Goal: Task Accomplishment & Management: Use online tool/utility

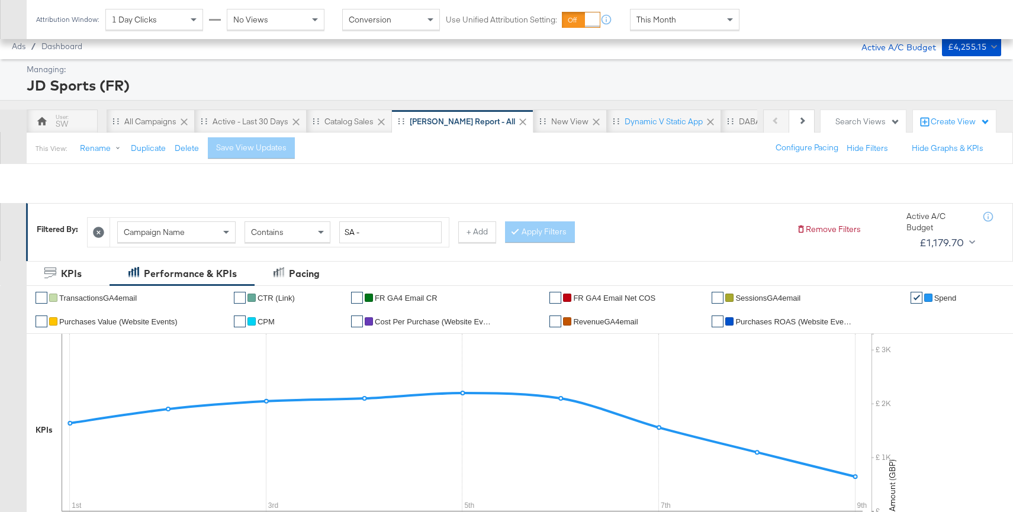
scroll to position [576, 0]
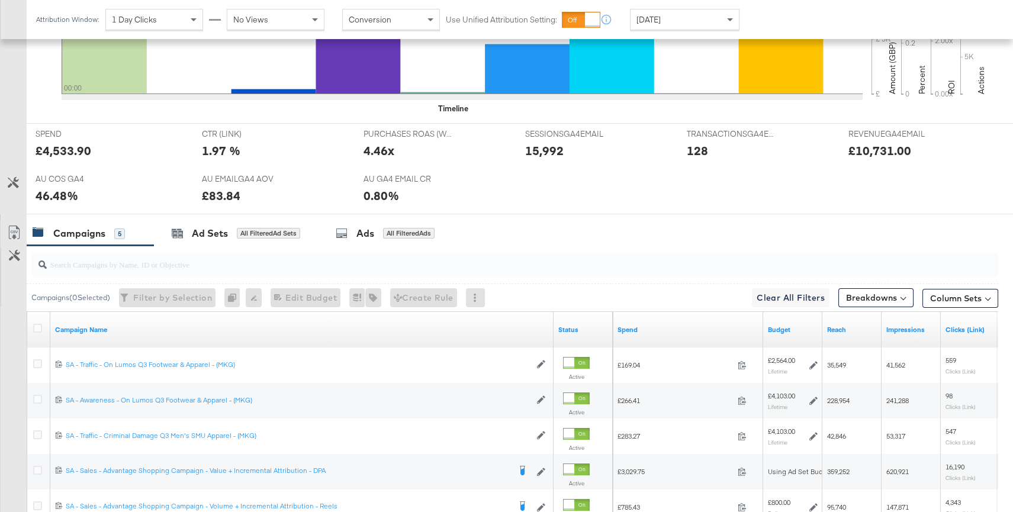
scroll to position [578, 0]
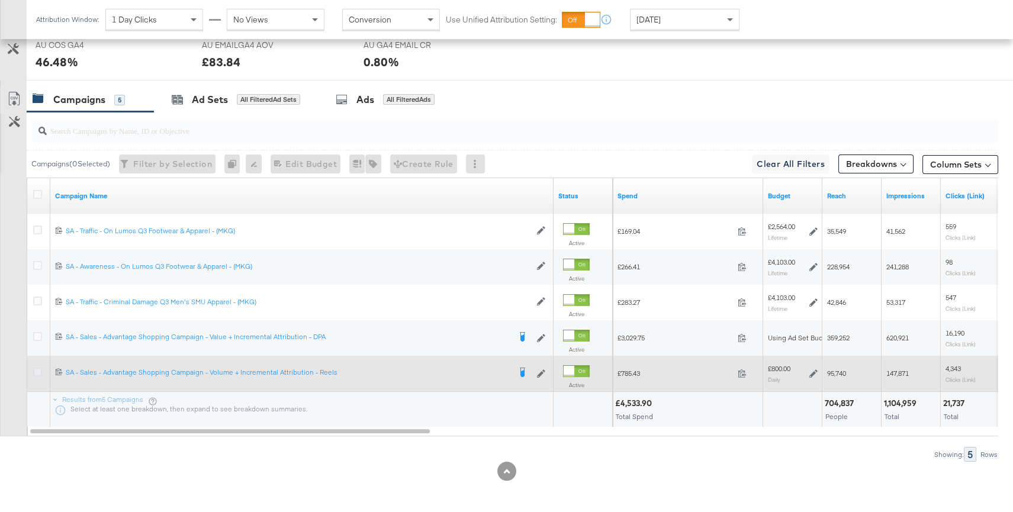
click at [38, 369] on icon at bounding box center [37, 372] width 9 height 9
click at [0, 0] on input "checkbox" at bounding box center [0, 0] width 0 height 0
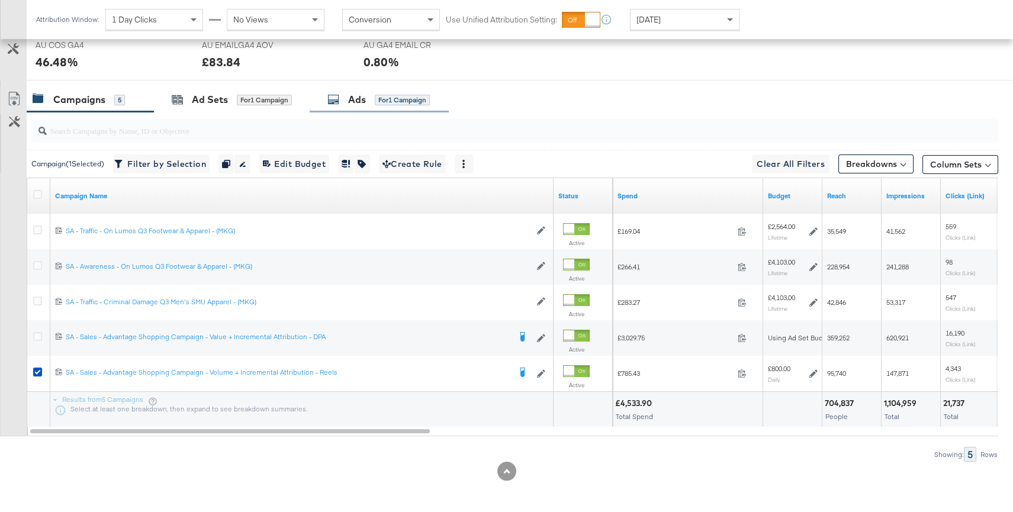
click at [395, 108] on div "Ads for 1 Campaign" at bounding box center [379, 99] width 139 height 25
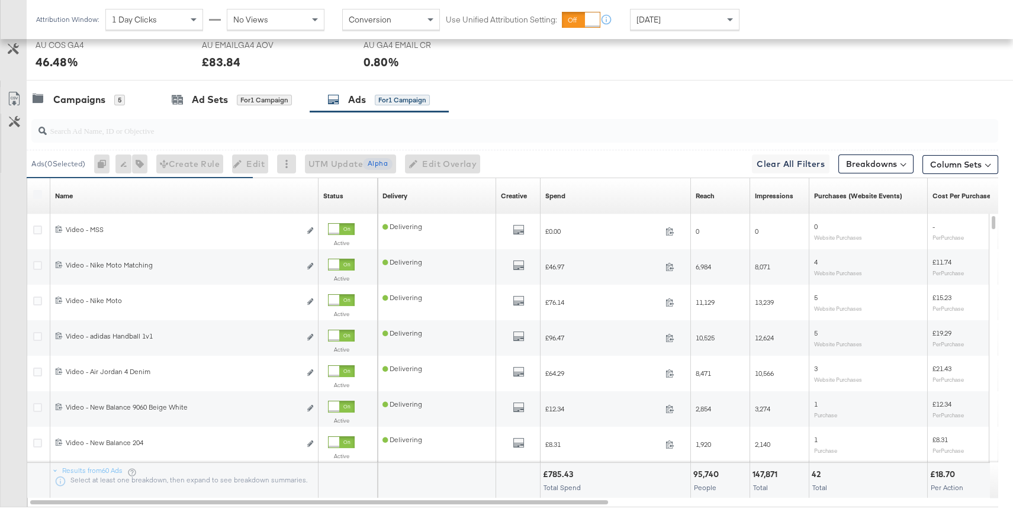
click at [660, 22] on span "[DATE]" at bounding box center [648, 19] width 24 height 11
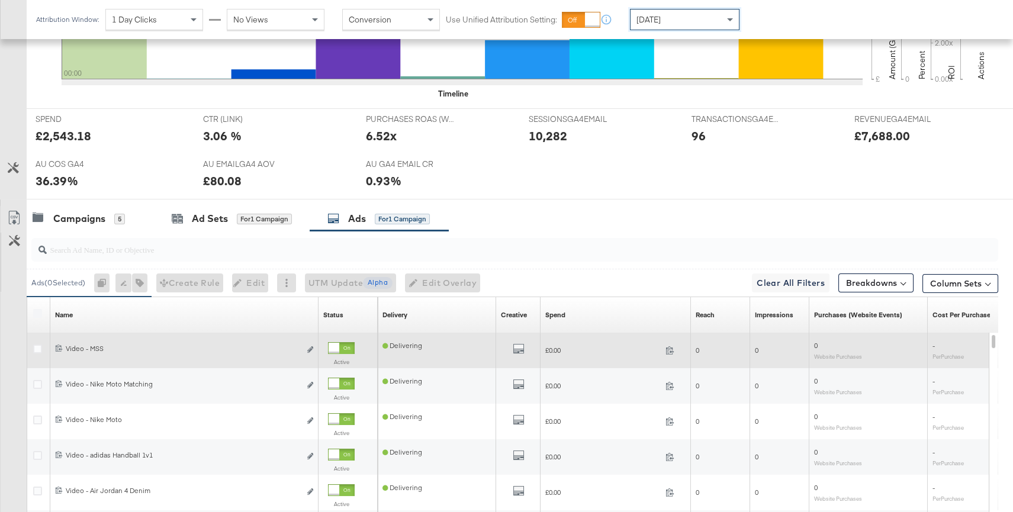
scroll to position [574, 0]
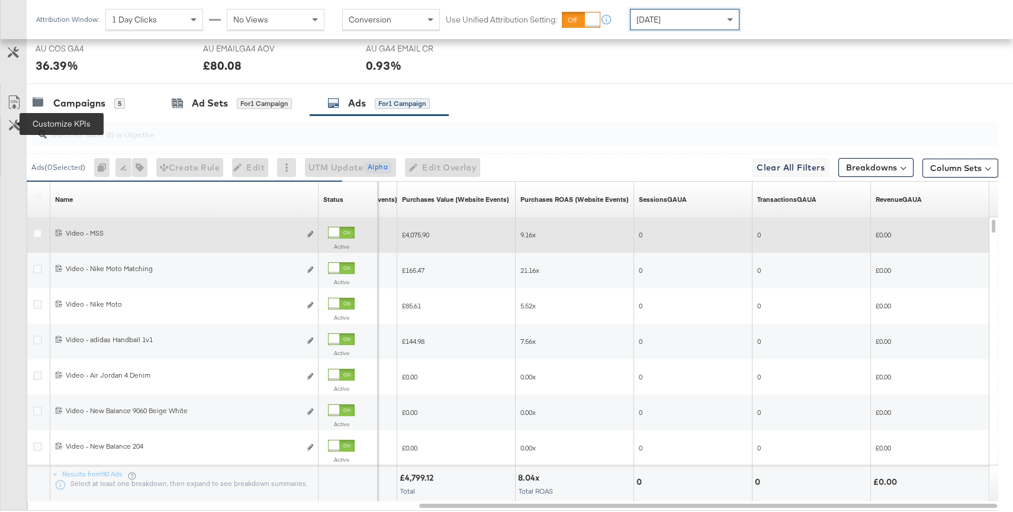
click at [14, 127] on icon at bounding box center [14, 125] width 11 height 11
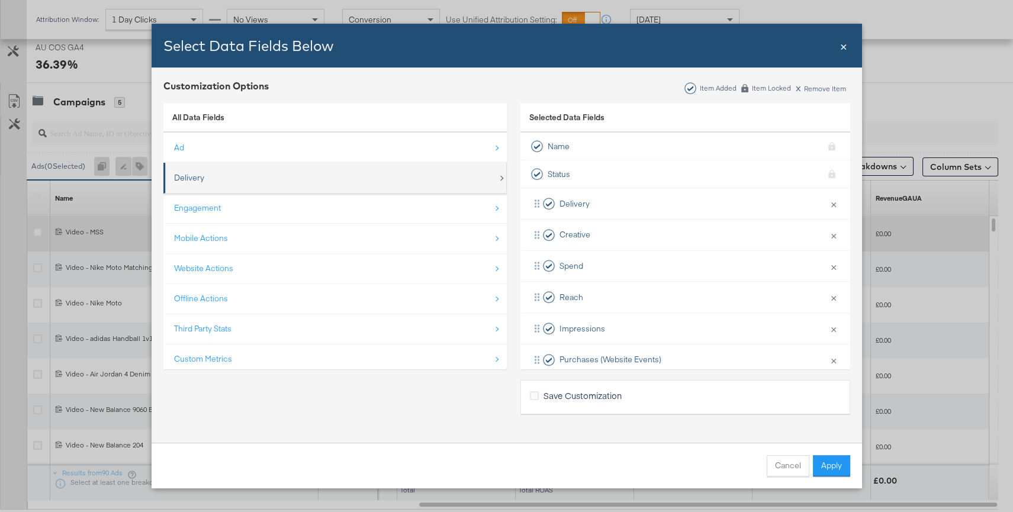
scroll to position [17, 0]
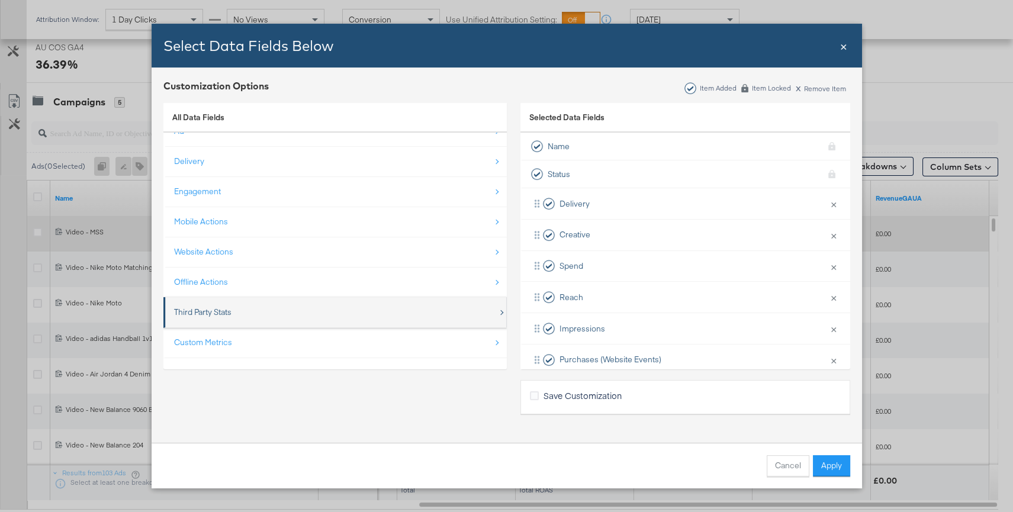
click at [253, 317] on div "Third Party Stats" at bounding box center [336, 312] width 324 height 24
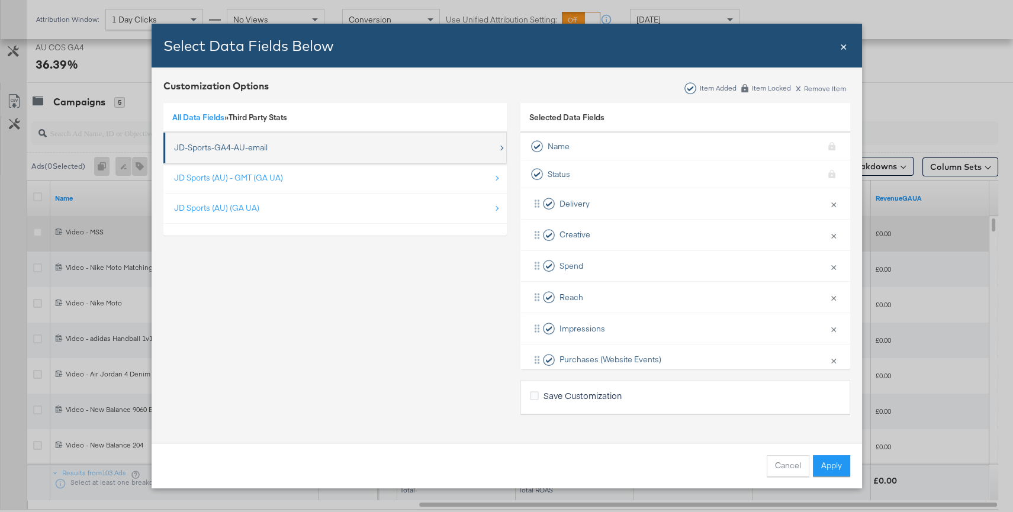
click at [237, 151] on div "JD-Sports-GA4-AU-email" at bounding box center [221, 147] width 94 height 11
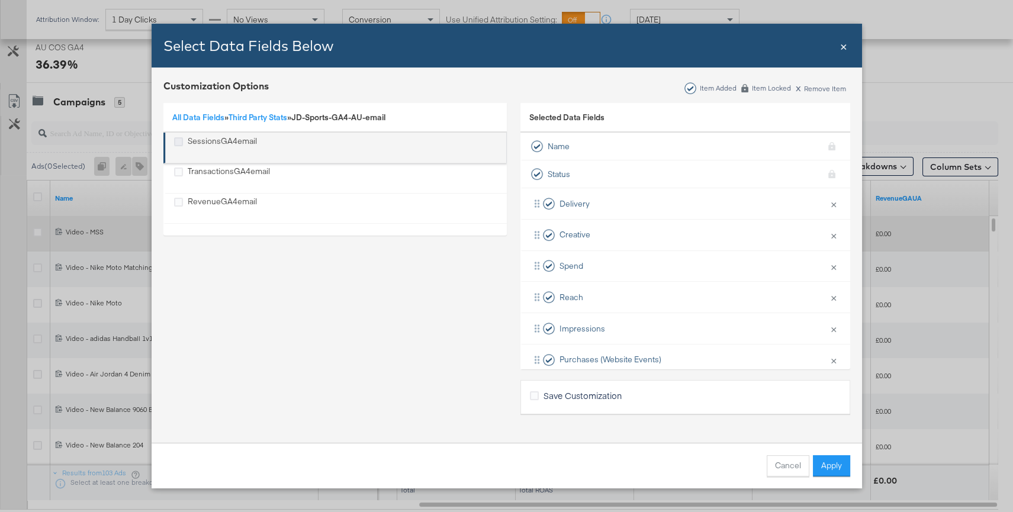
click at [181, 143] on icon "SessionsGA4email" at bounding box center [178, 141] width 9 height 9
click at [0, 0] on input "SessionsGA4email" at bounding box center [0, 0] width 0 height 0
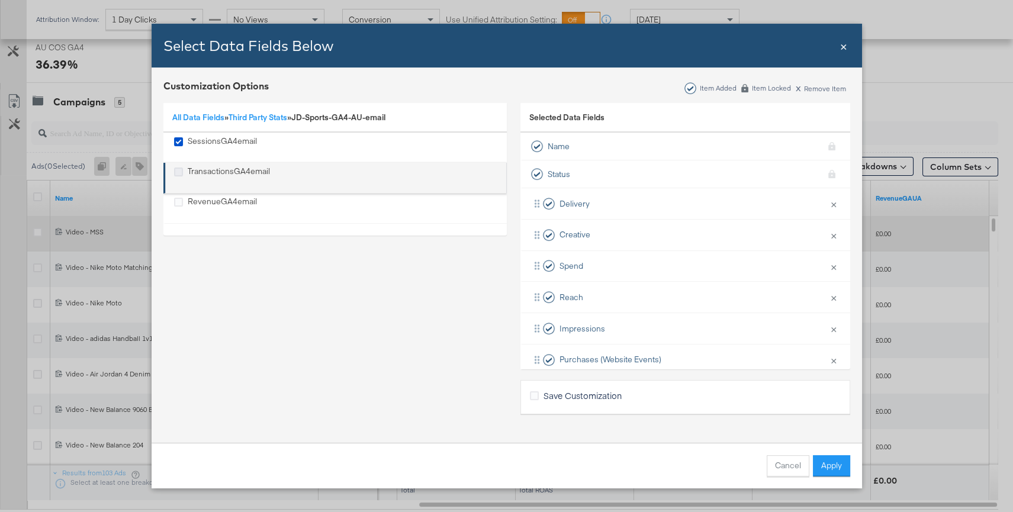
click at [181, 174] on icon "TransactionsGA4email" at bounding box center [178, 171] width 9 height 9
click at [0, 0] on input "TransactionsGA4email" at bounding box center [0, 0] width 0 height 0
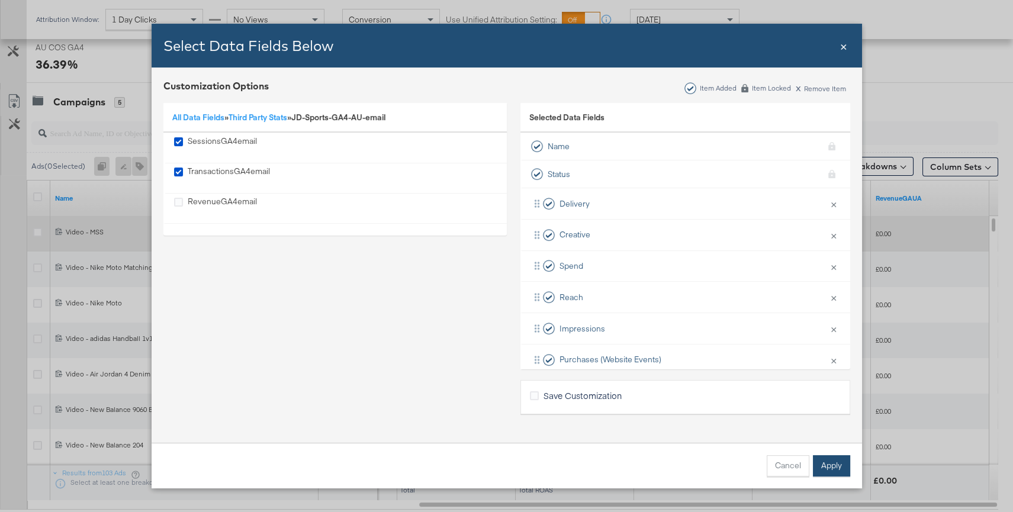
click at [833, 469] on button "Apply" at bounding box center [831, 465] width 37 height 21
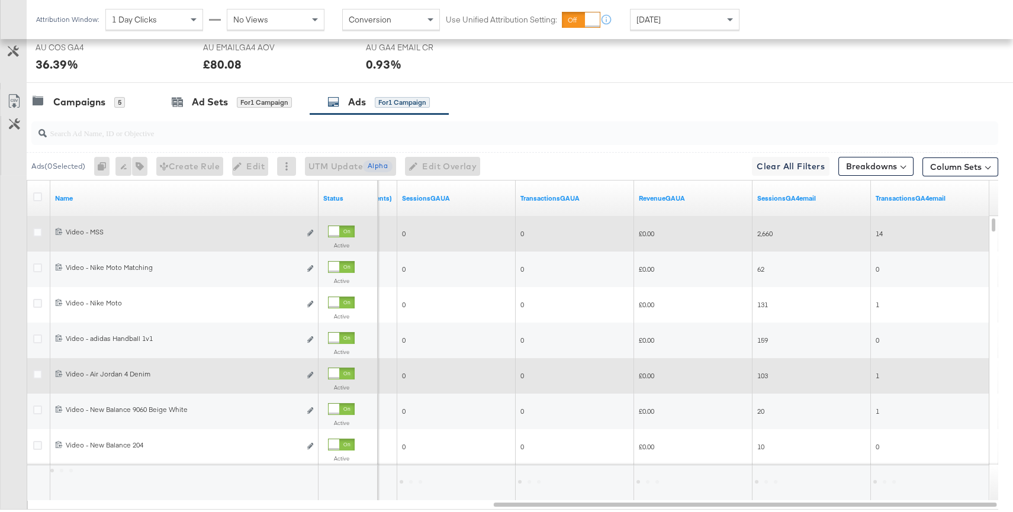
scroll to position [544, 0]
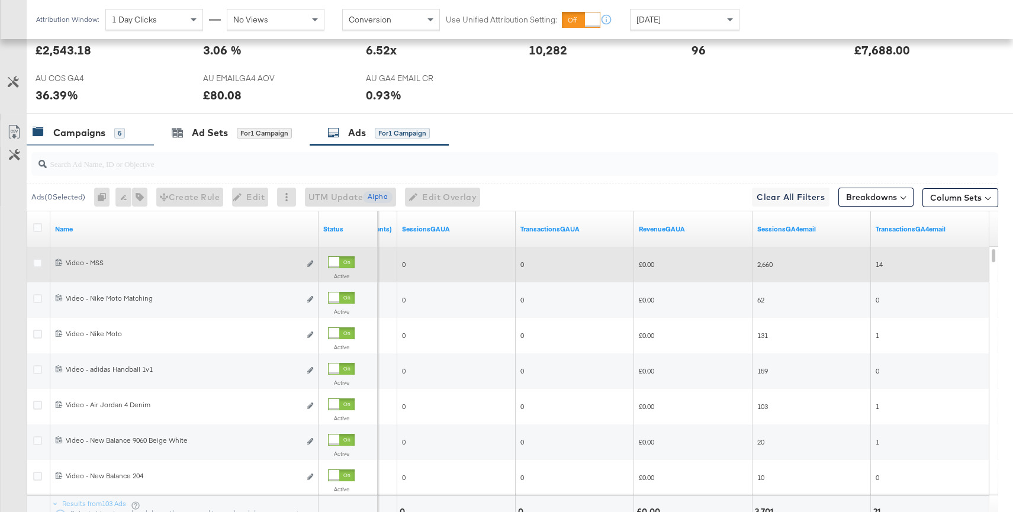
click at [101, 131] on div "Campaigns" at bounding box center [79, 133] width 52 height 14
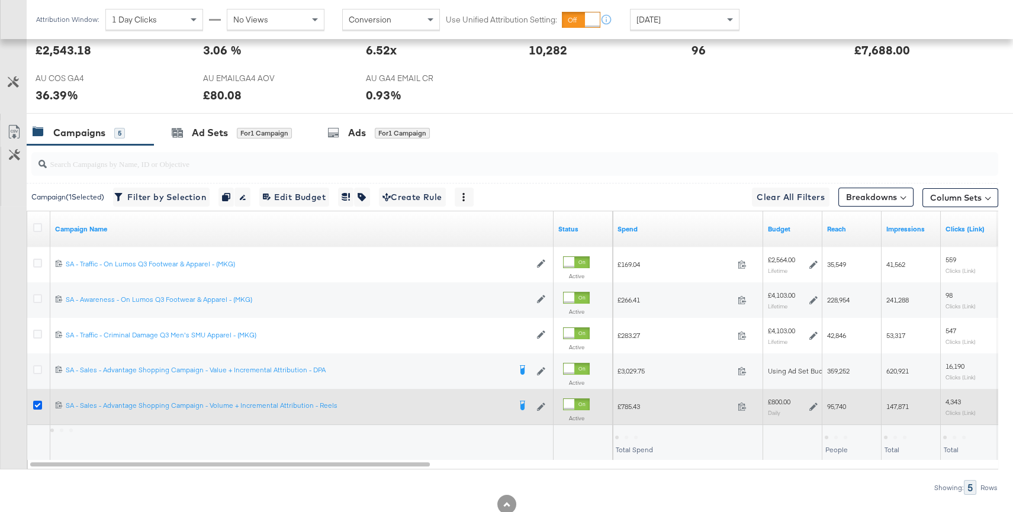
click at [38, 404] on icon at bounding box center [37, 405] width 9 height 9
click at [0, 0] on input "checkbox" at bounding box center [0, 0] width 0 height 0
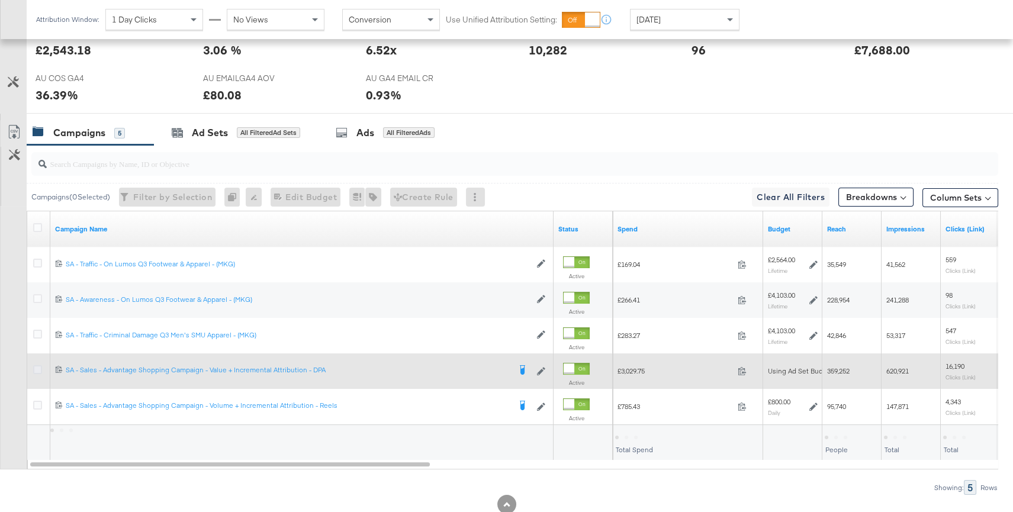
click at [38, 365] on icon at bounding box center [37, 369] width 9 height 9
click at [0, 0] on input "checkbox" at bounding box center [0, 0] width 0 height 0
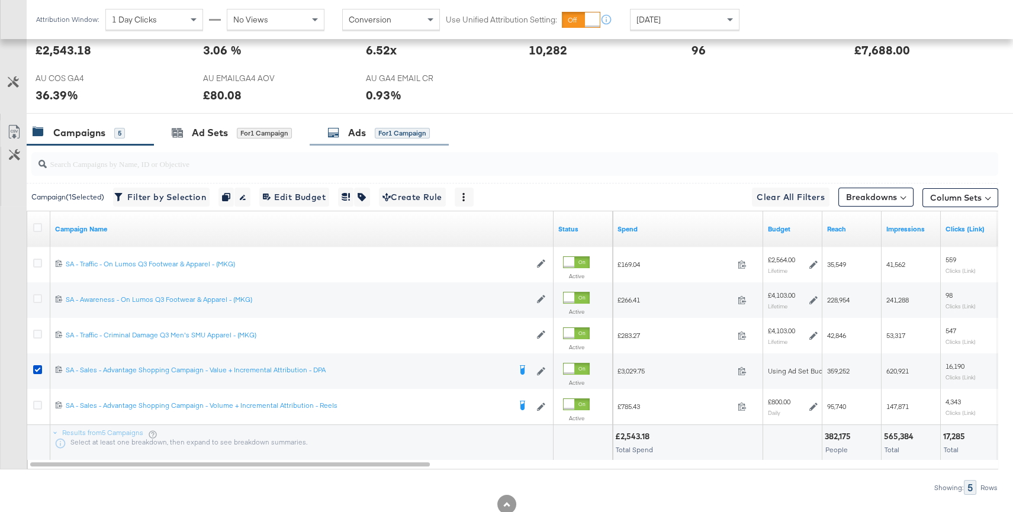
click at [362, 129] on div "Ads" at bounding box center [357, 133] width 18 height 14
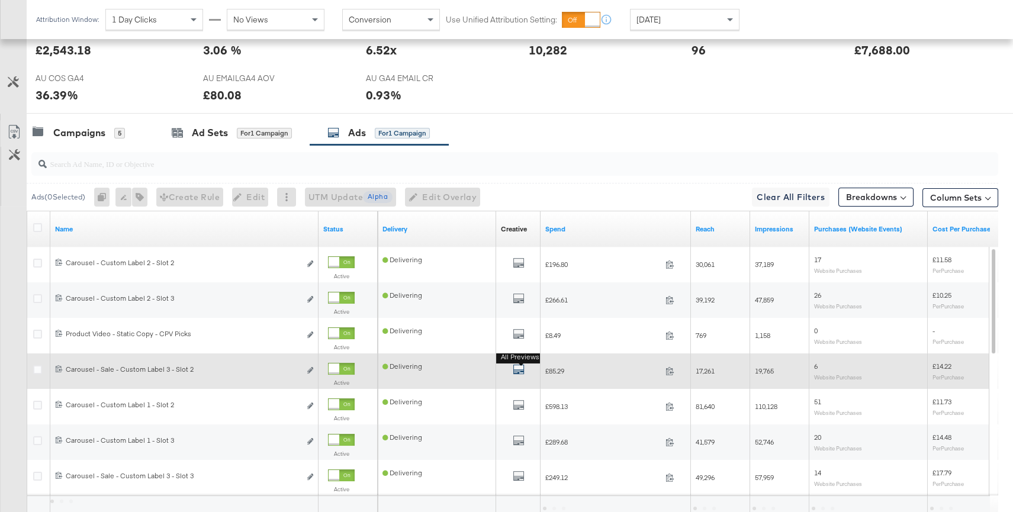
click at [518, 372] on icon "default" at bounding box center [519, 369] width 12 height 12
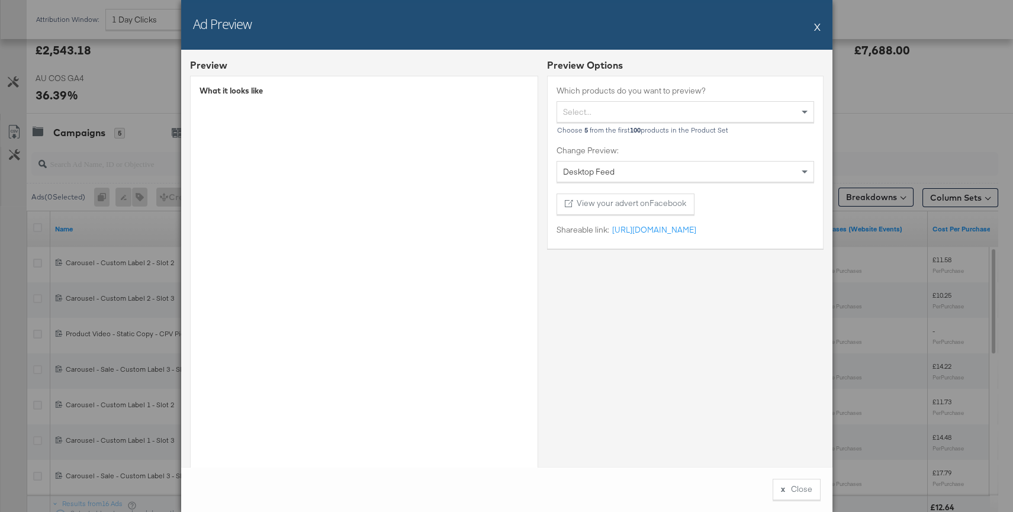
click at [815, 27] on button "X" at bounding box center [817, 27] width 7 height 24
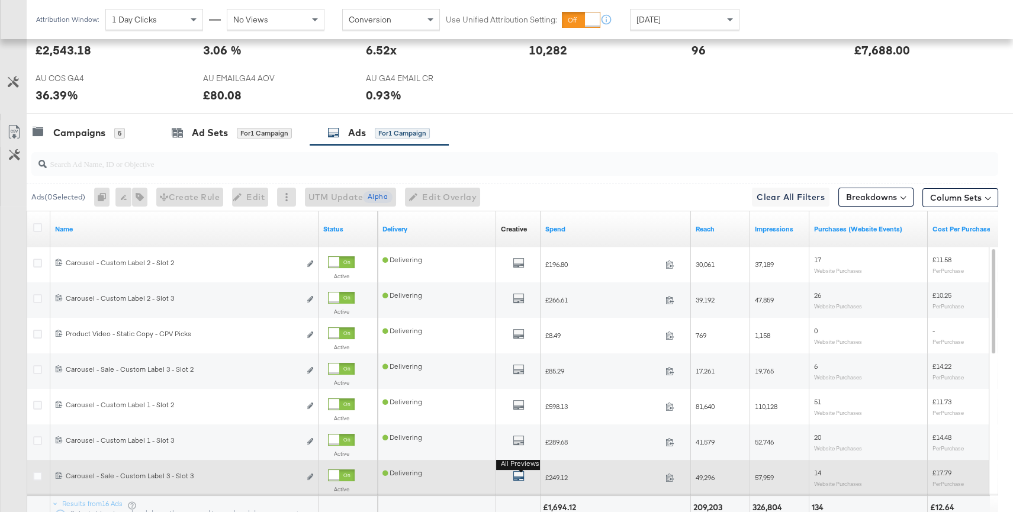
click at [519, 474] on icon "default" at bounding box center [519, 476] width 12 height 12
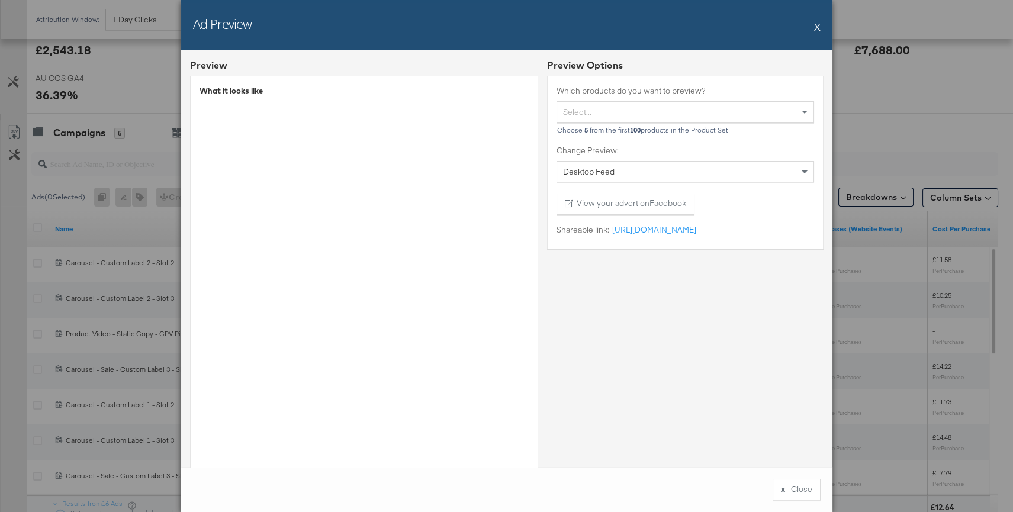
click at [817, 25] on button "X" at bounding box center [817, 27] width 7 height 24
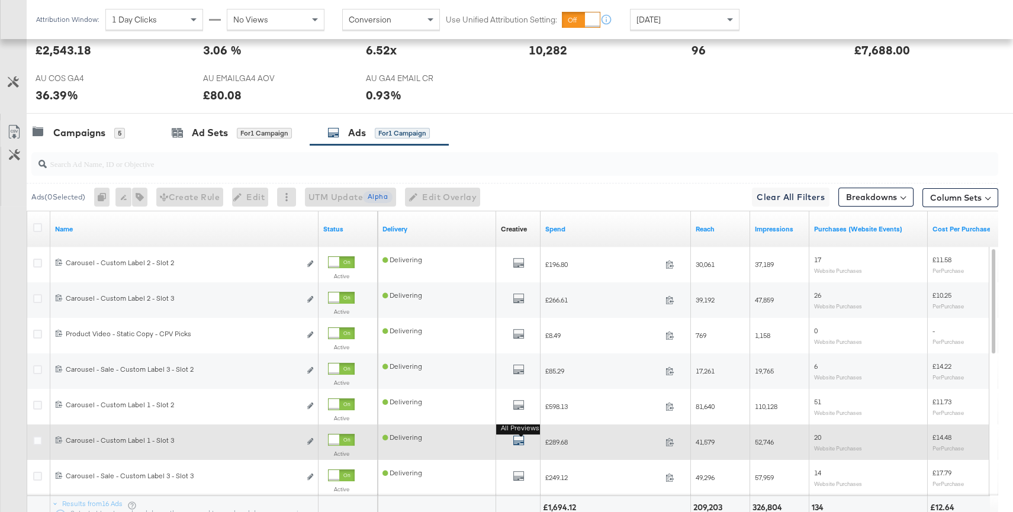
click at [520, 436] on button "All Previews" at bounding box center [519, 441] width 12 height 15
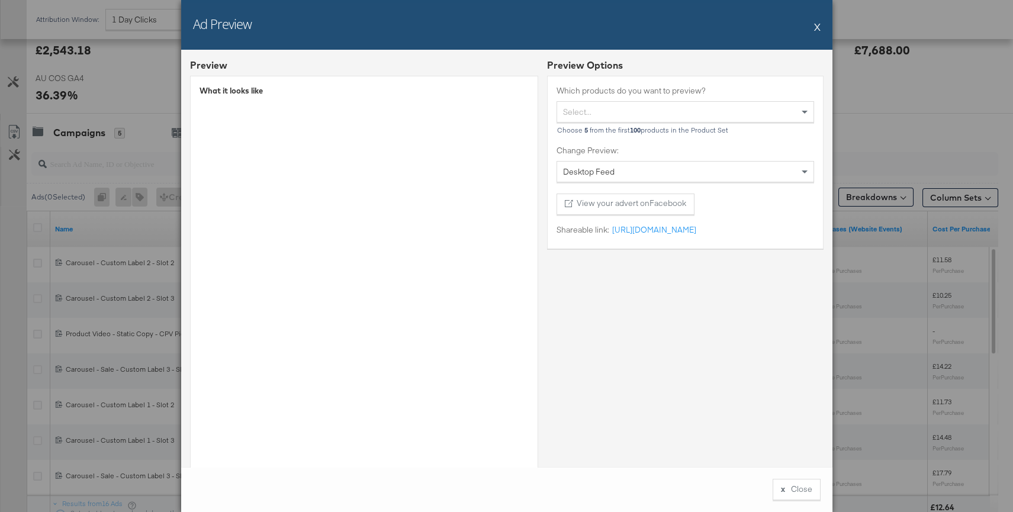
click at [819, 25] on button "X" at bounding box center [817, 27] width 7 height 24
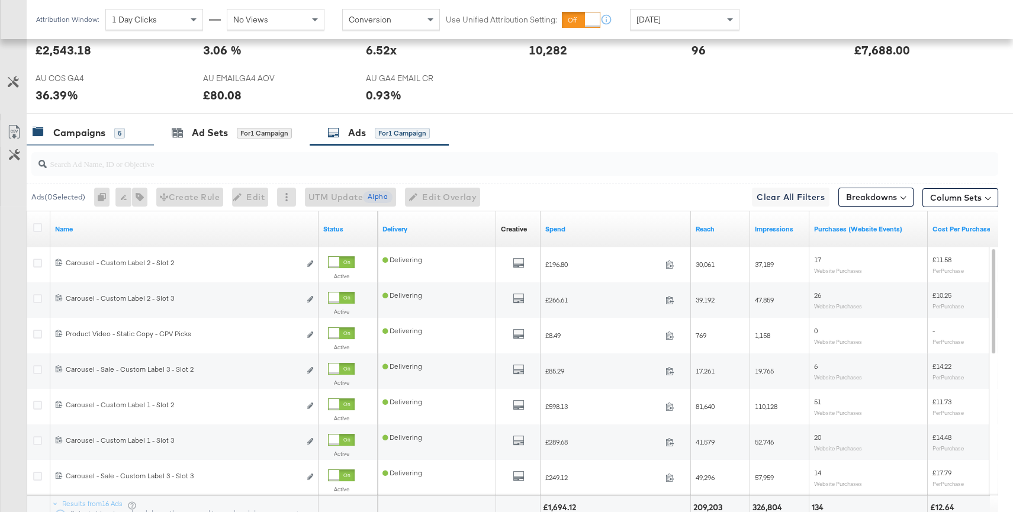
click at [109, 132] on div "Campaigns 5" at bounding box center [79, 133] width 92 height 14
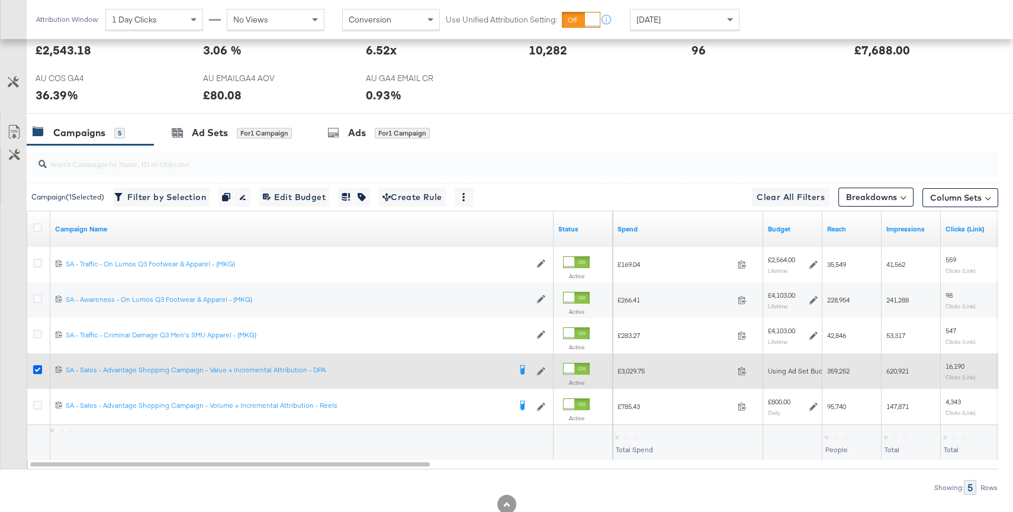
click at [38, 366] on icon at bounding box center [37, 369] width 9 height 9
click at [0, 0] on input "checkbox" at bounding box center [0, 0] width 0 height 0
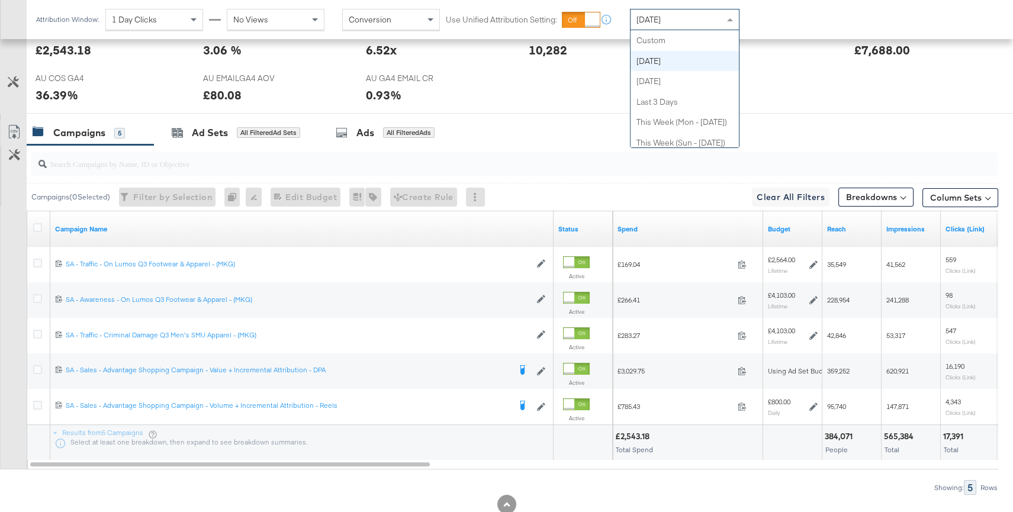
click at [652, 14] on span "[DATE]" at bounding box center [648, 19] width 24 height 11
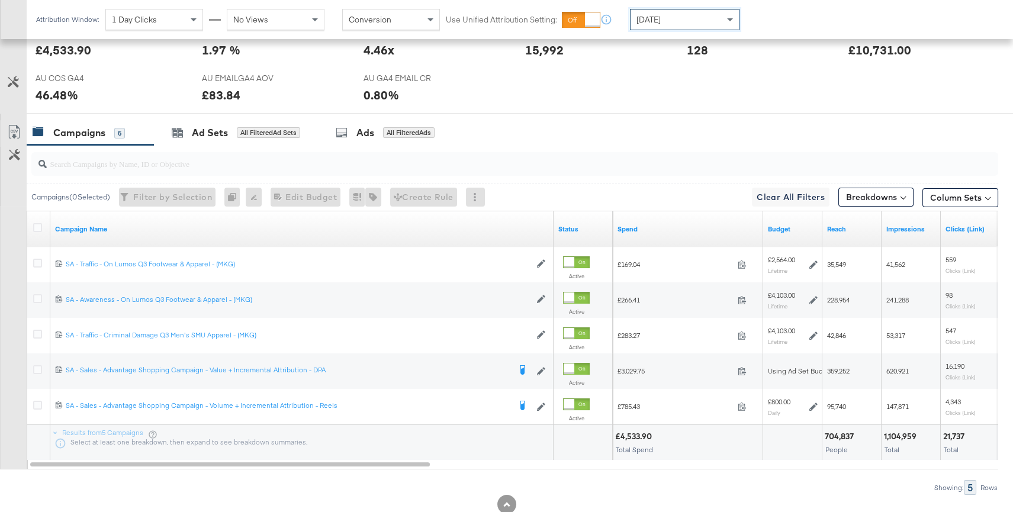
scroll to position [545, 0]
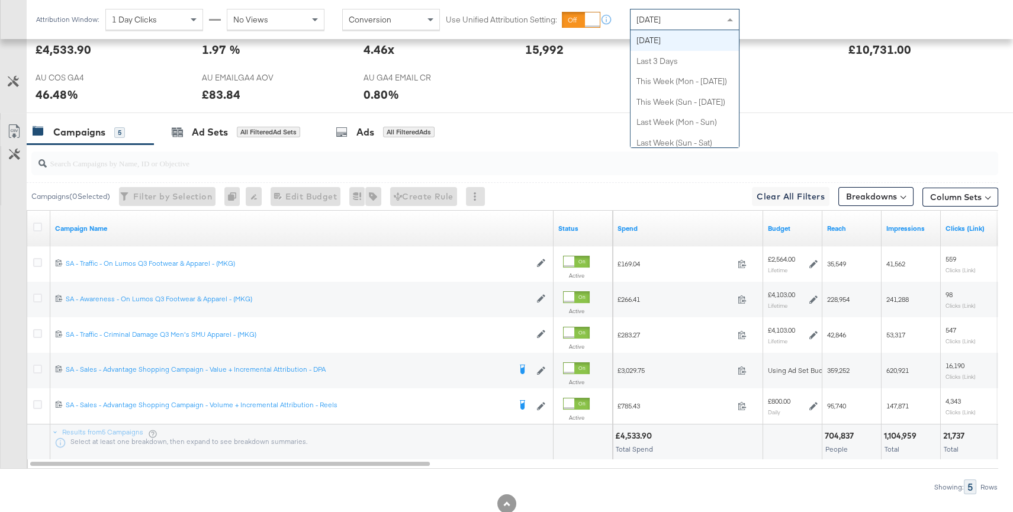
click at [659, 15] on span "[DATE]" at bounding box center [648, 19] width 24 height 11
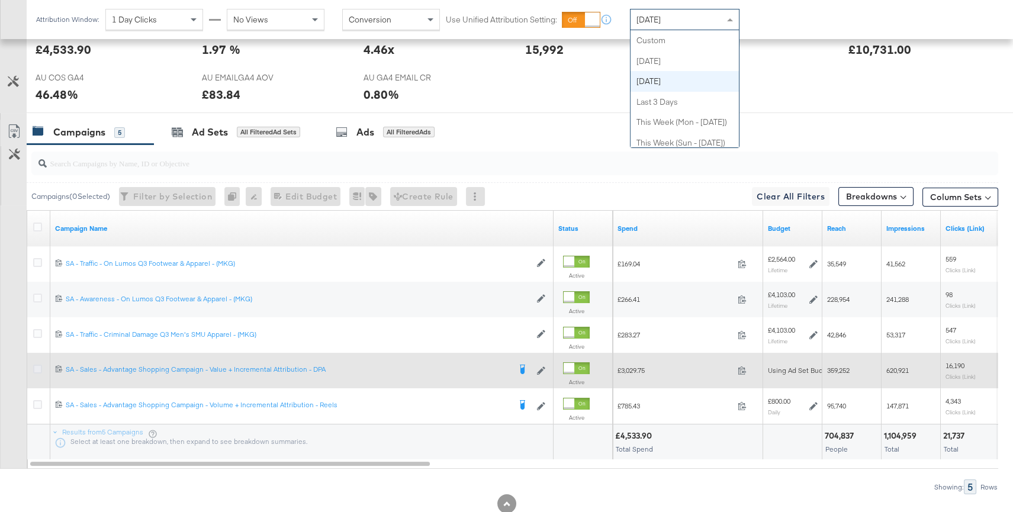
click at [34, 367] on icon at bounding box center [37, 369] width 9 height 9
click at [0, 0] on input "checkbox" at bounding box center [0, 0] width 0 height 0
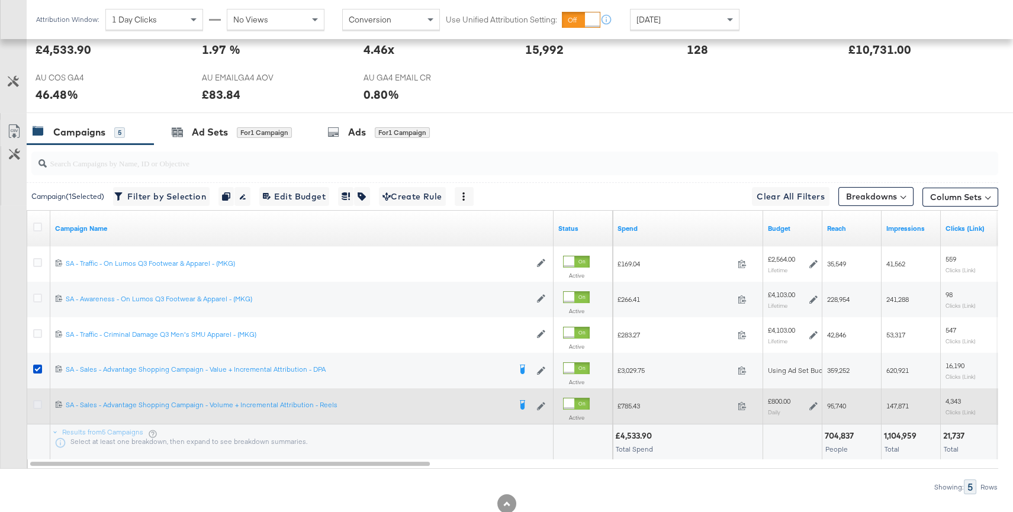
drag, startPoint x: 37, startPoint y: 401, endPoint x: 102, endPoint y: 322, distance: 102.1
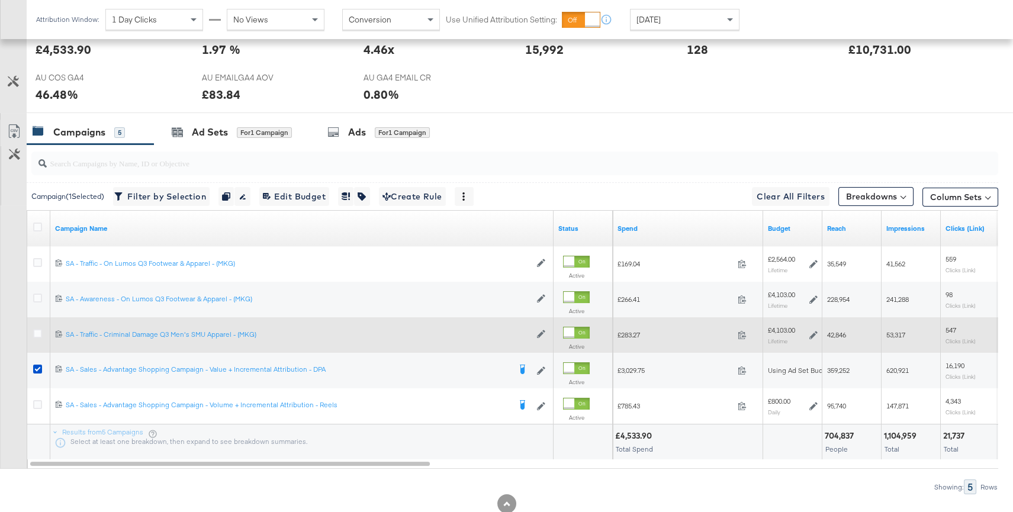
click at [37, 401] on icon at bounding box center [37, 404] width 9 height 9
click at [0, 0] on input "checkbox" at bounding box center [0, 0] width 0 height 0
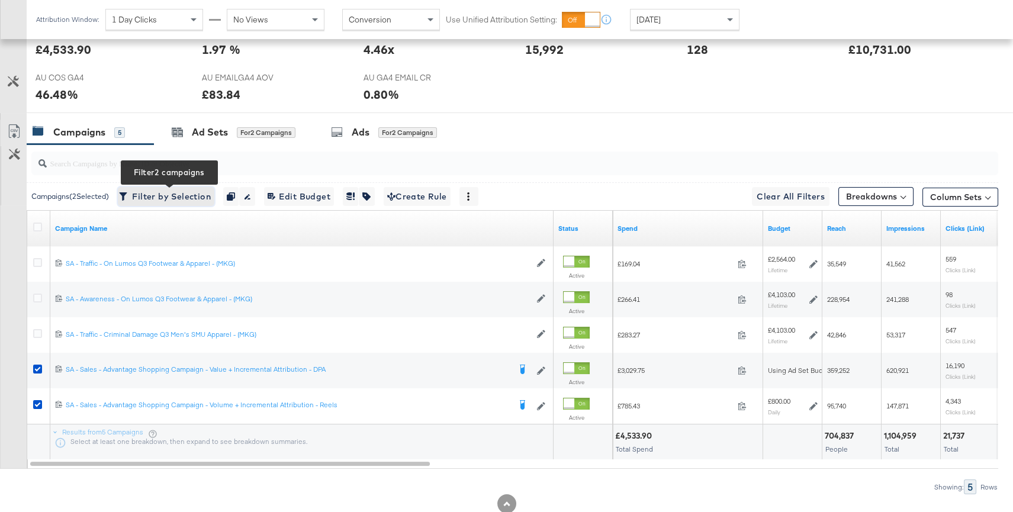
click at [167, 202] on span "Filter by Selection Filter 2 campaigns" at bounding box center [165, 196] width 89 height 15
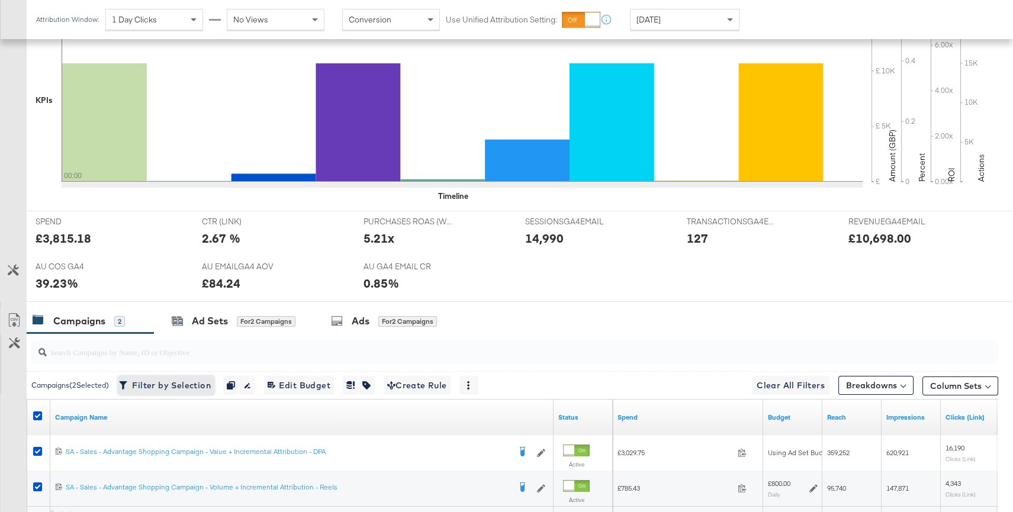
scroll to position [444, 0]
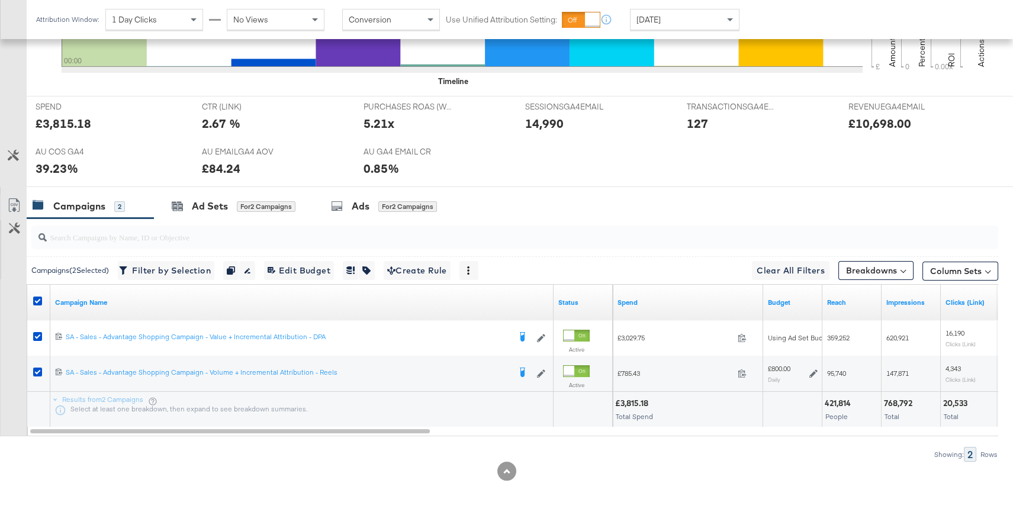
click at [701, 23] on div "[DATE]" at bounding box center [684, 19] width 108 height 20
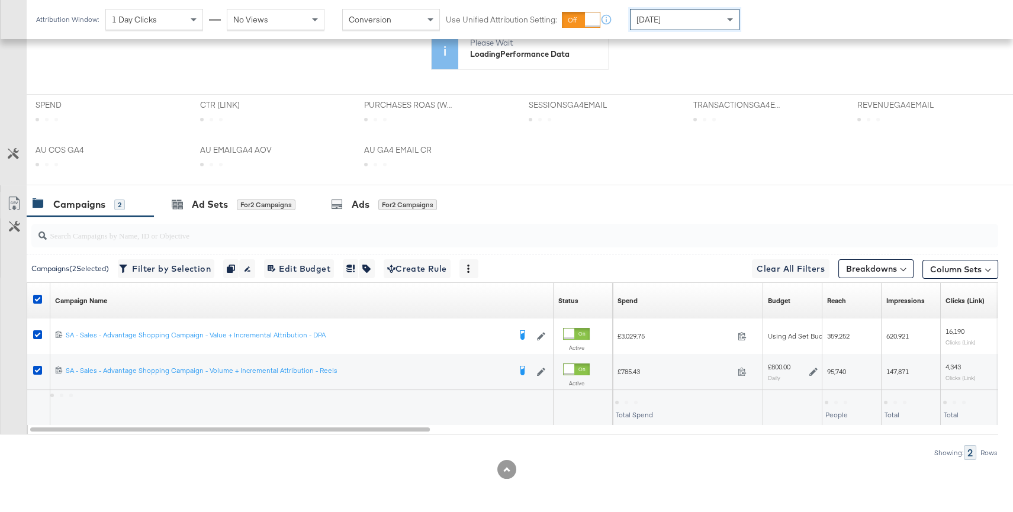
scroll to position [330, 0]
click at [685, 20] on div "[DATE]" at bounding box center [684, 19] width 108 height 20
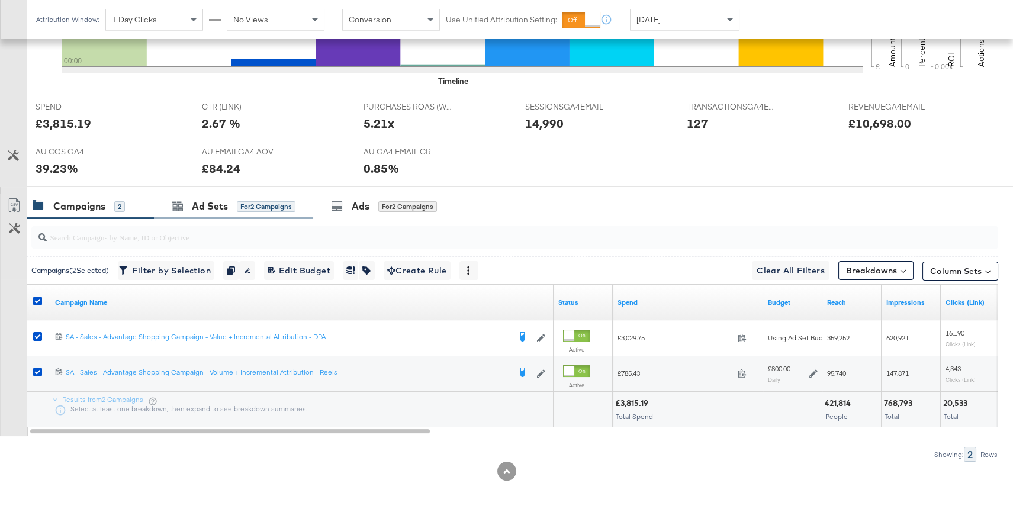
click at [210, 198] on div "Ad Sets for 2 Campaigns" at bounding box center [233, 206] width 159 height 25
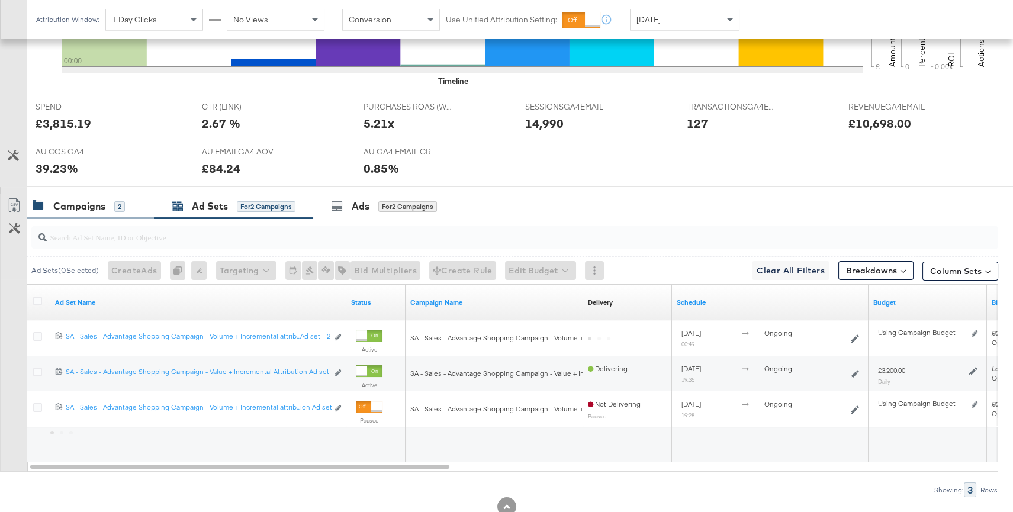
click at [89, 205] on div "Campaigns" at bounding box center [79, 206] width 52 height 14
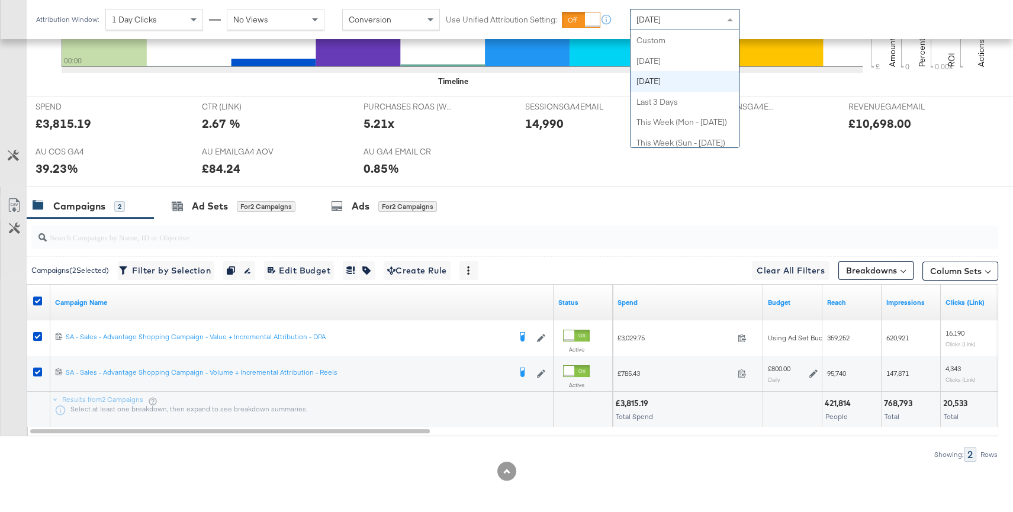
click at [660, 17] on span "[DATE]" at bounding box center [648, 19] width 24 height 11
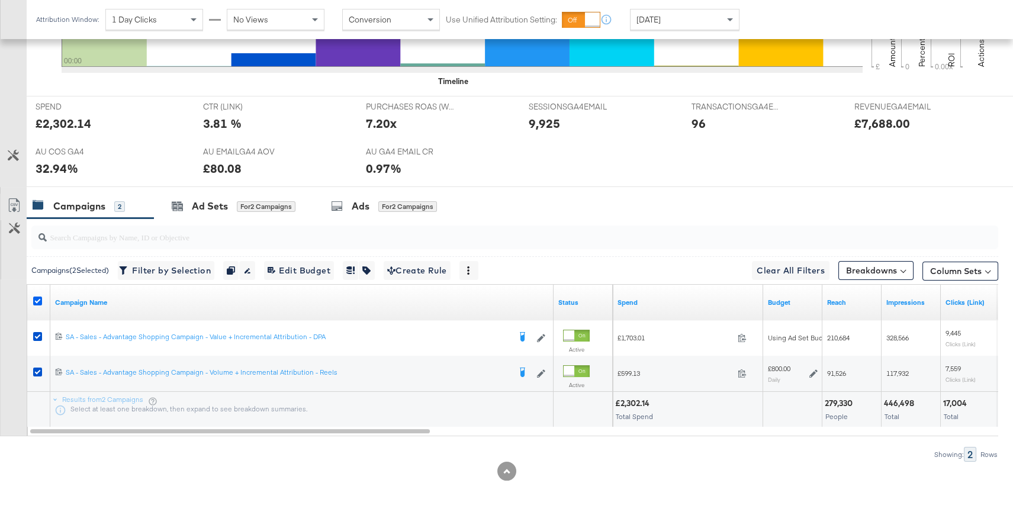
click at [36, 299] on icon at bounding box center [37, 301] width 9 height 9
click at [0, 0] on input "checkbox" at bounding box center [0, 0] width 0 height 0
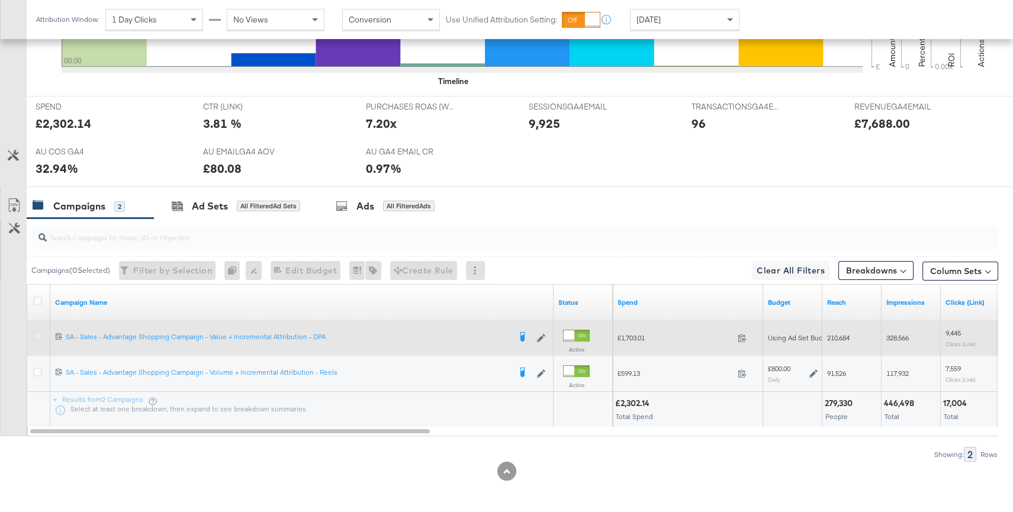
click at [37, 335] on icon at bounding box center [37, 336] width 9 height 9
click at [0, 0] on input "checkbox" at bounding box center [0, 0] width 0 height 0
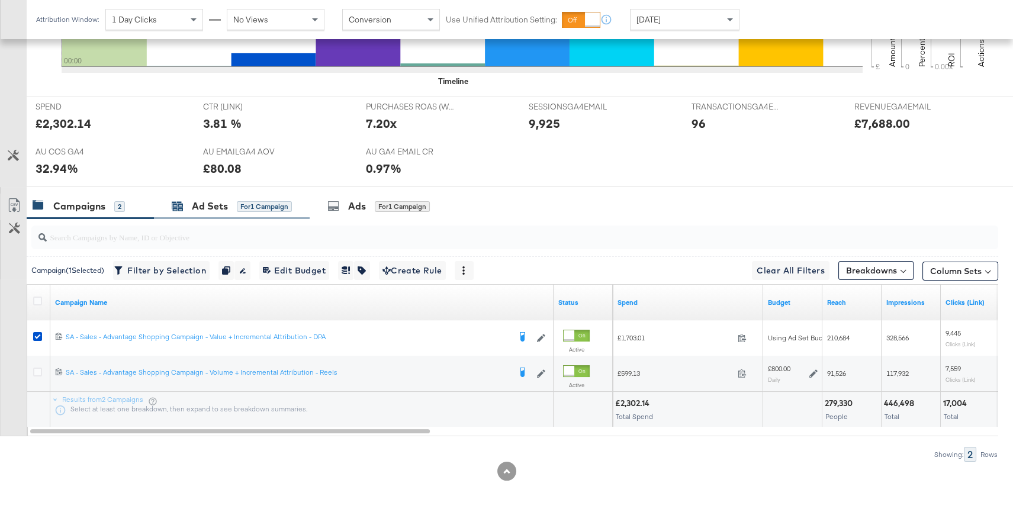
click at [248, 208] on div "for 1 Campaign" at bounding box center [264, 206] width 55 height 11
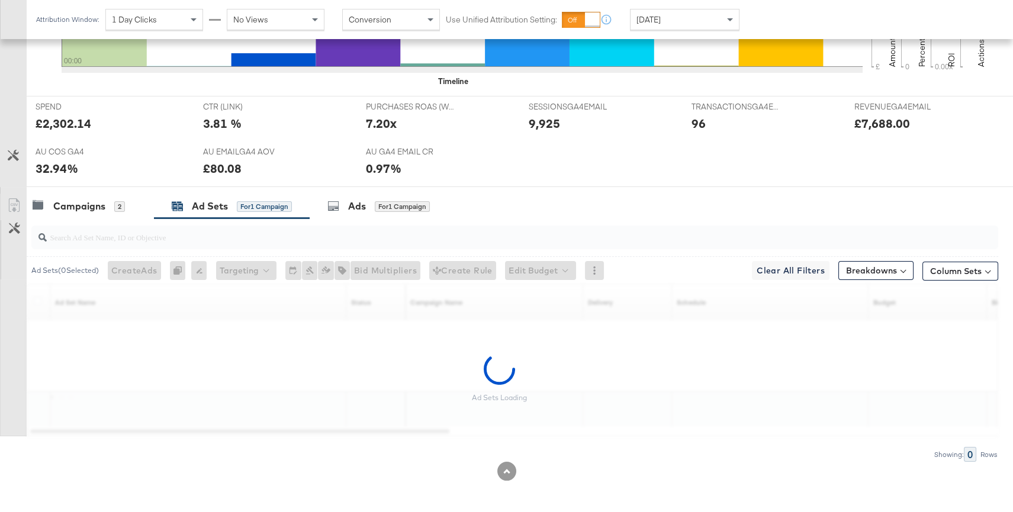
scroll to position [409, 0]
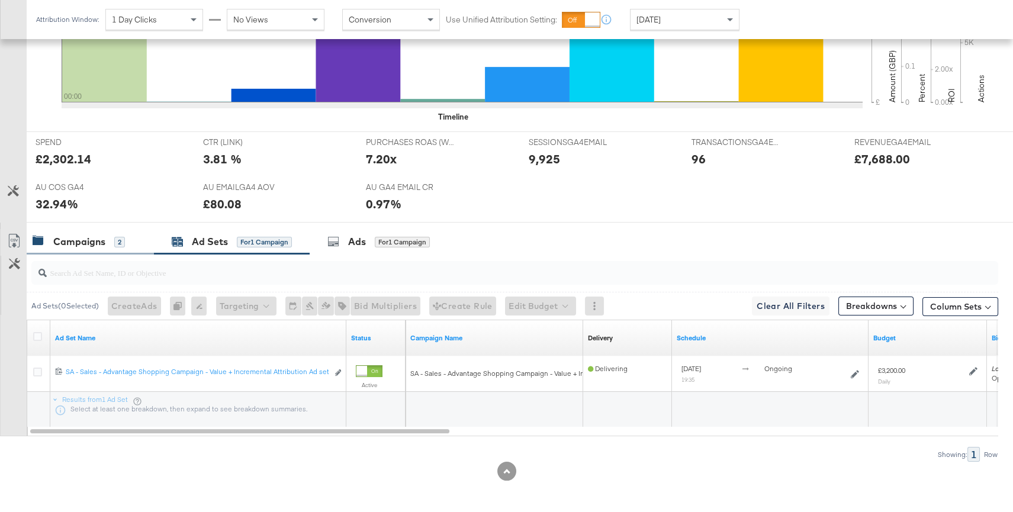
click at [80, 236] on div "Campaigns" at bounding box center [79, 242] width 52 height 14
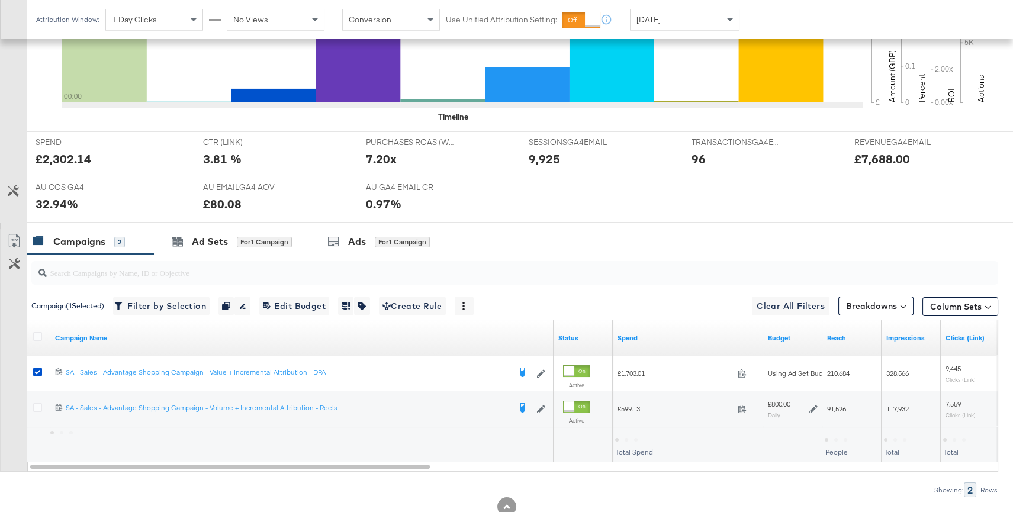
scroll to position [444, 0]
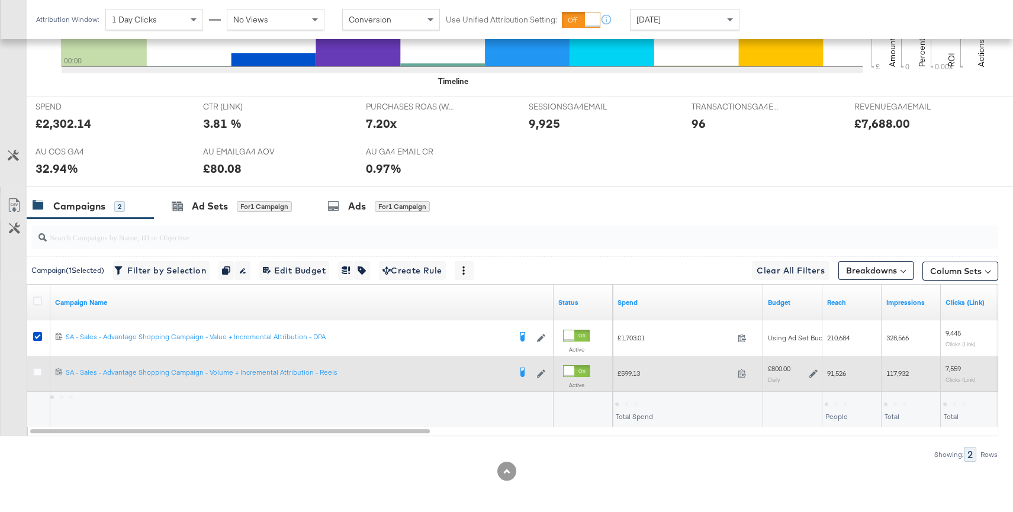
click at [810, 375] on icon at bounding box center [813, 373] width 8 height 8
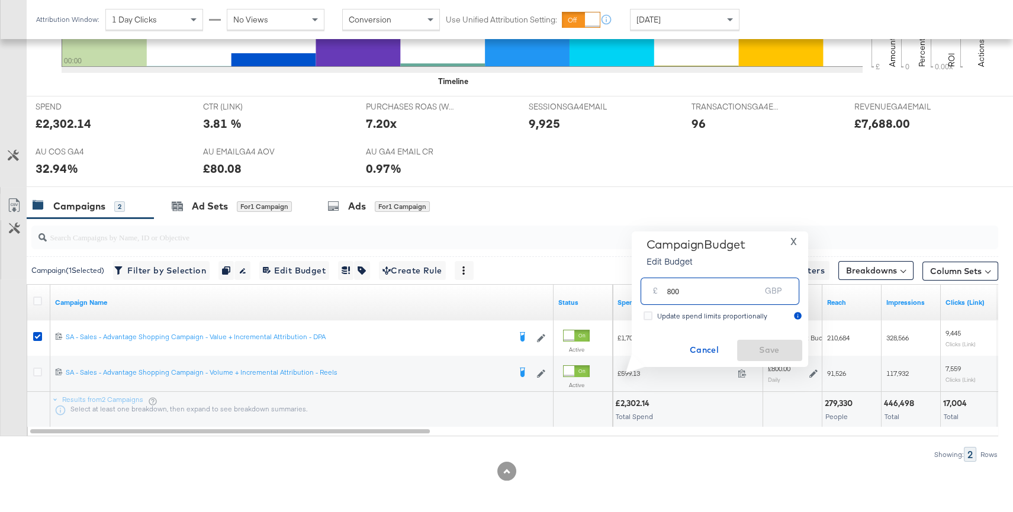
drag, startPoint x: 698, startPoint y: 297, endPoint x: 672, endPoint y: 294, distance: 26.7
click at [672, 294] on input "800" at bounding box center [714, 285] width 94 height 25
type input "840"
click at [759, 349] on span "Save" at bounding box center [770, 350] width 56 height 15
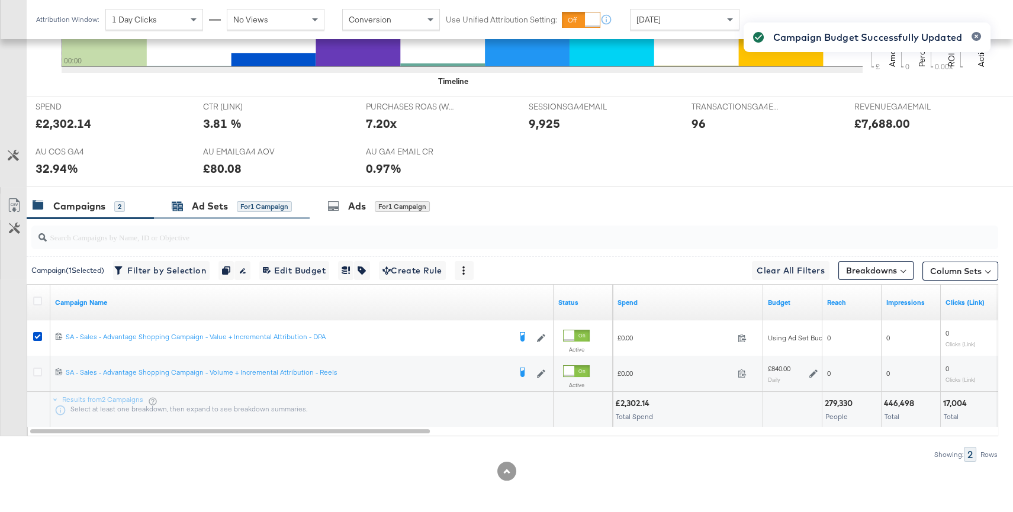
click at [222, 208] on div "Ad Sets" at bounding box center [210, 206] width 36 height 14
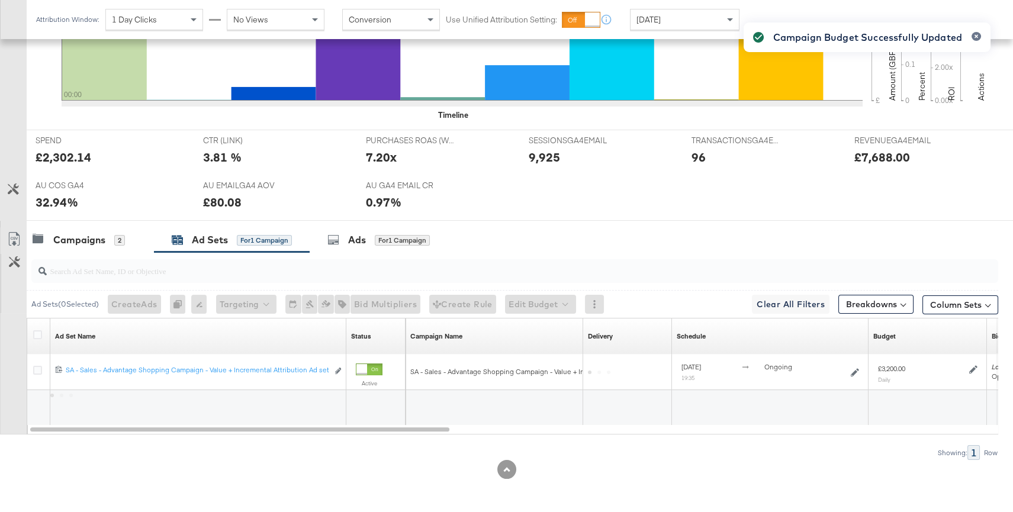
scroll to position [409, 0]
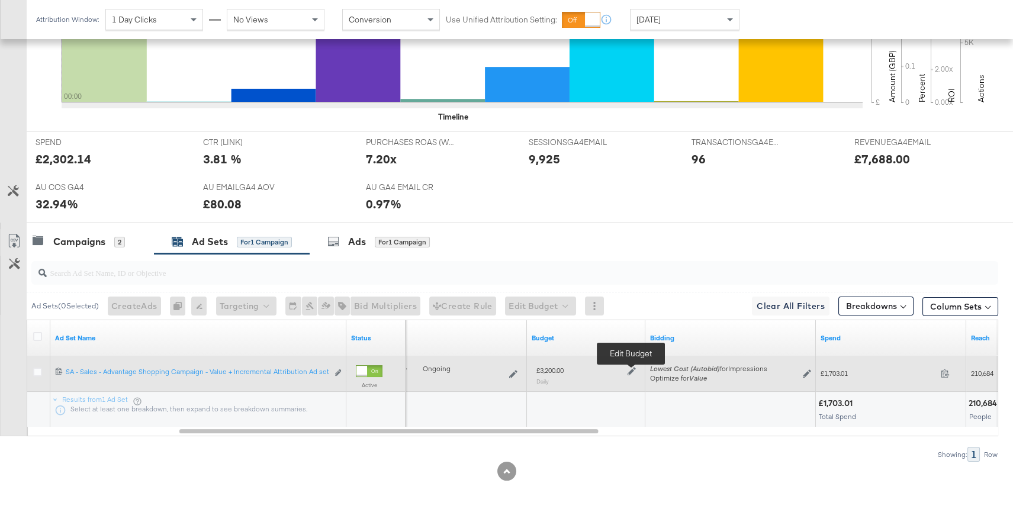
click at [628, 369] on icon at bounding box center [631, 371] width 8 height 8
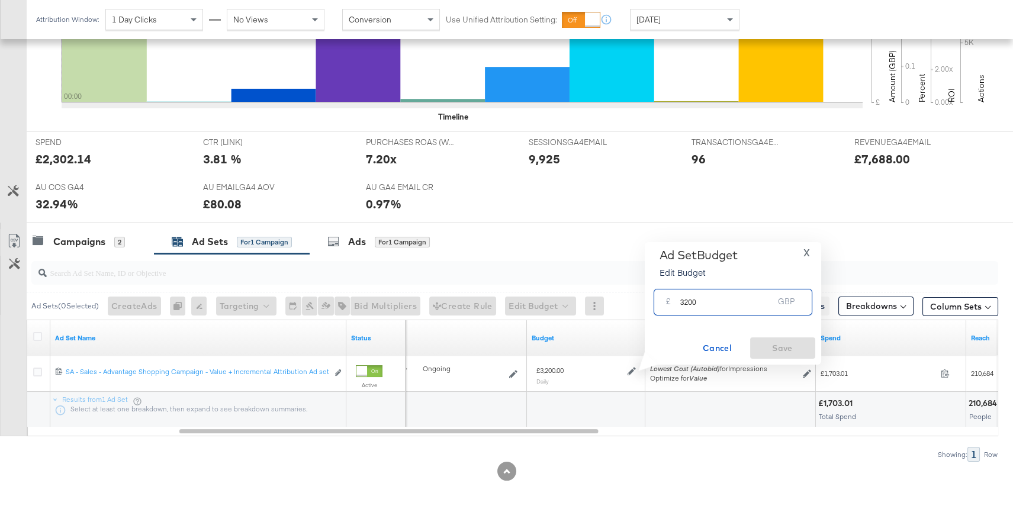
drag, startPoint x: 700, startPoint y: 302, endPoint x: 684, endPoint y: 302, distance: 16.0
click at [684, 302] on input "3200" at bounding box center [727, 297] width 94 height 25
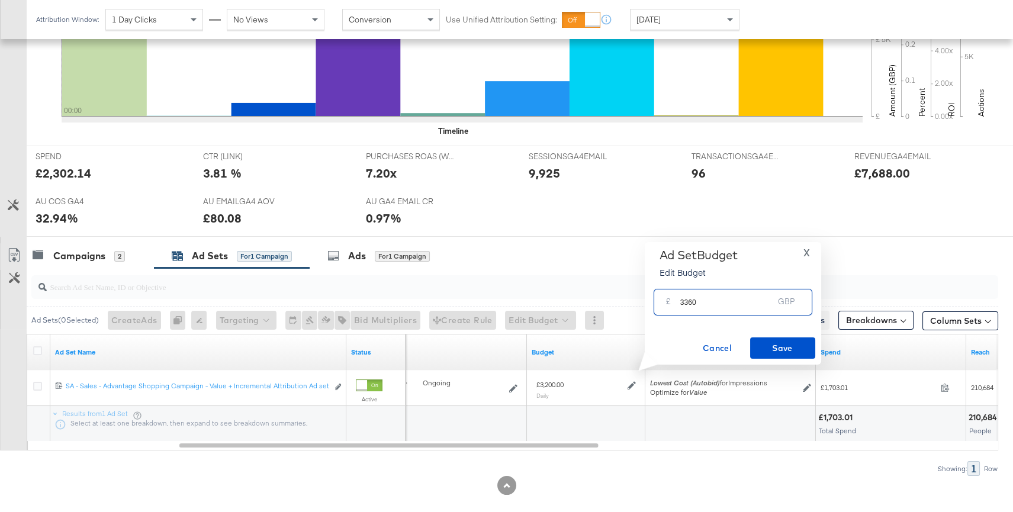
scroll to position [392, 0]
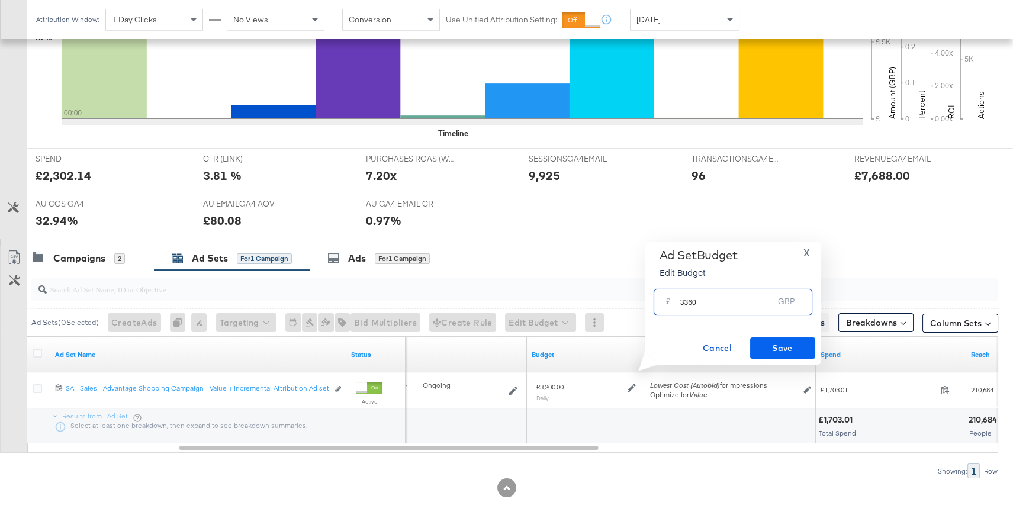
type input "3360"
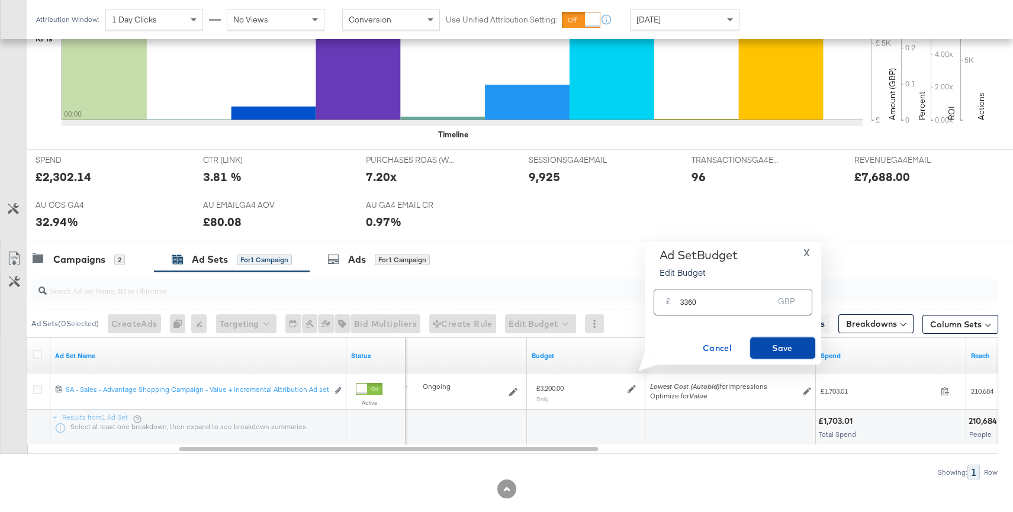
click at [773, 350] on span "Save" at bounding box center [783, 348] width 56 height 15
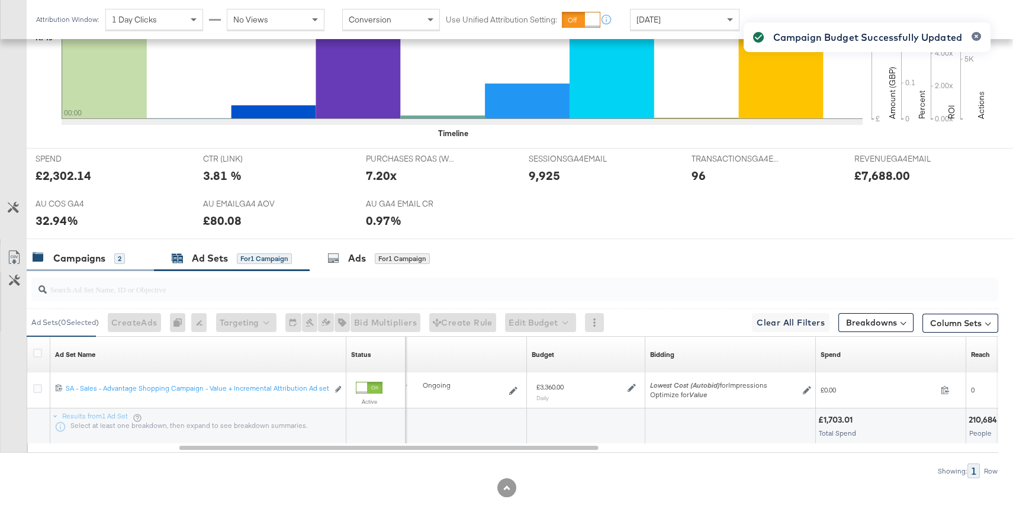
click at [96, 262] on div "Campaigns" at bounding box center [79, 259] width 52 height 14
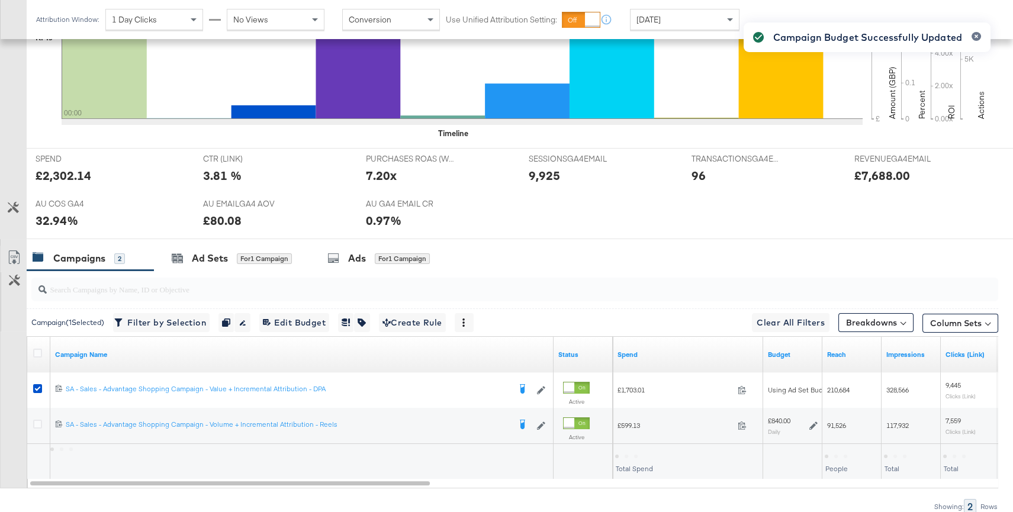
scroll to position [0, 0]
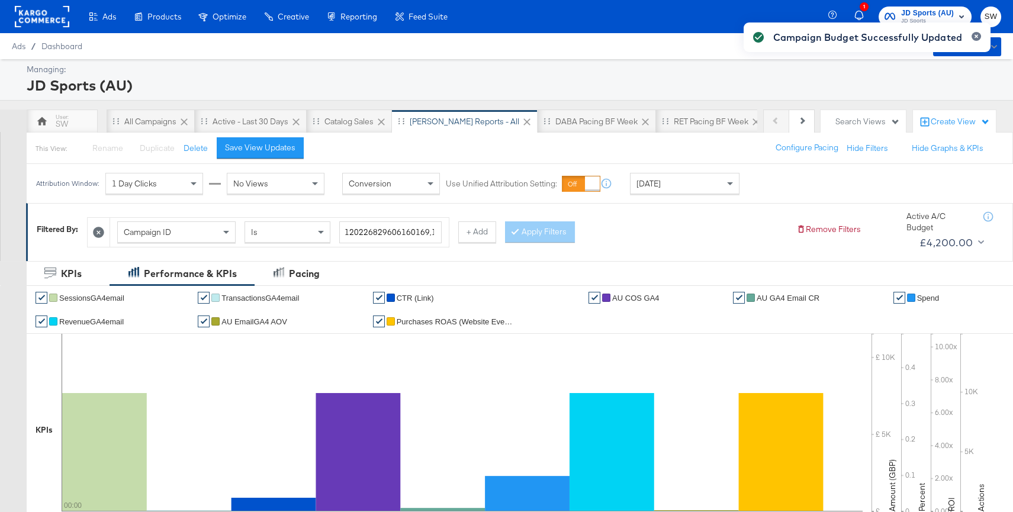
drag, startPoint x: 977, startPoint y: 35, endPoint x: 956, endPoint y: 24, distance: 23.6
click at [977, 35] on icon "button" at bounding box center [976, 37] width 4 height 4
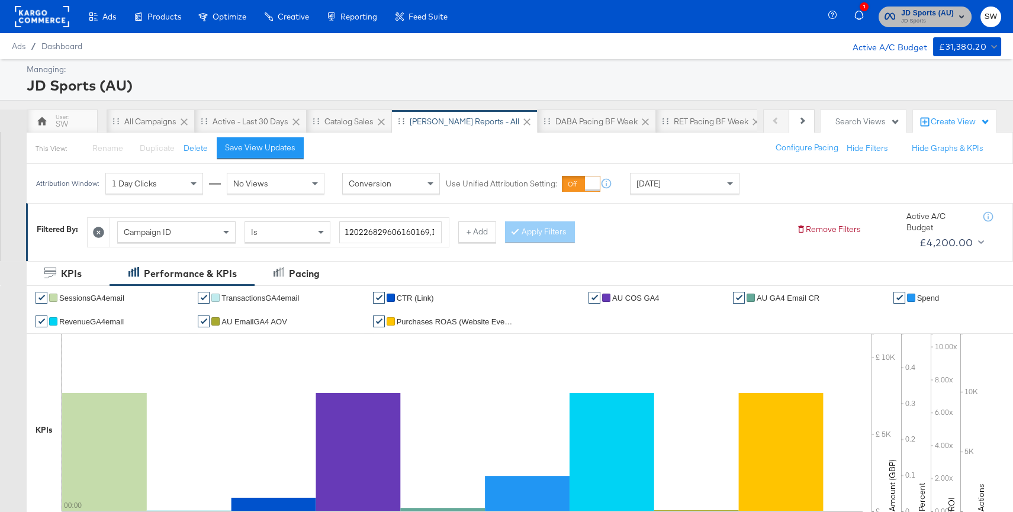
click at [949, 15] on span "JD Sports (AU)" at bounding box center [927, 13] width 53 height 12
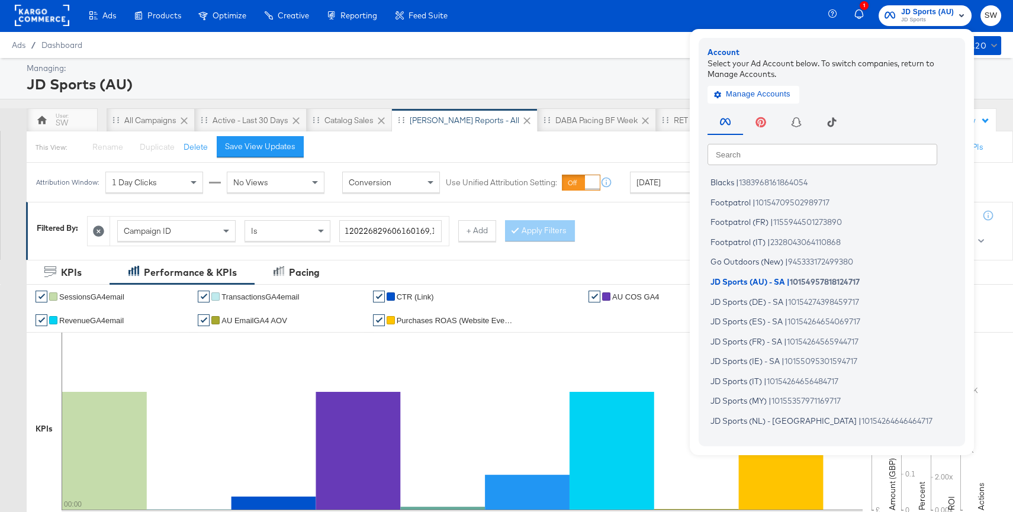
click at [771, 153] on input "text" at bounding box center [822, 153] width 230 height 21
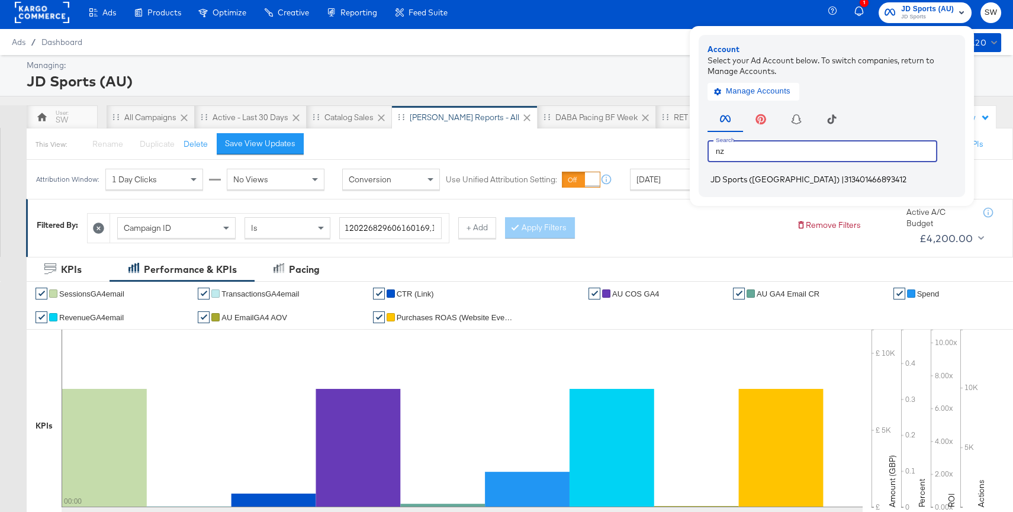
type input "nz"
click at [758, 185] on li "JD Sports ([GEOGRAPHIC_DATA]) | 313401466893412" at bounding box center [834, 179] width 254 height 17
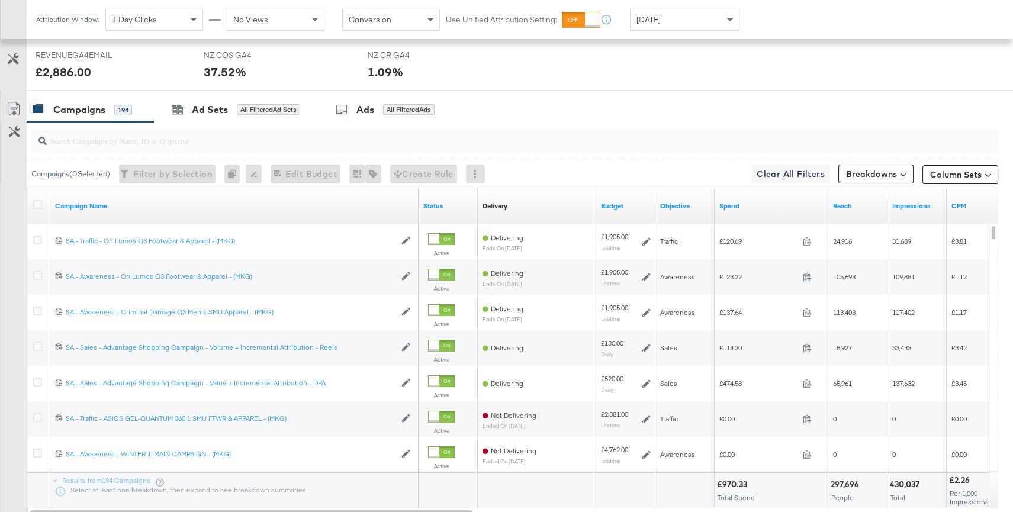
scroll to position [552, 0]
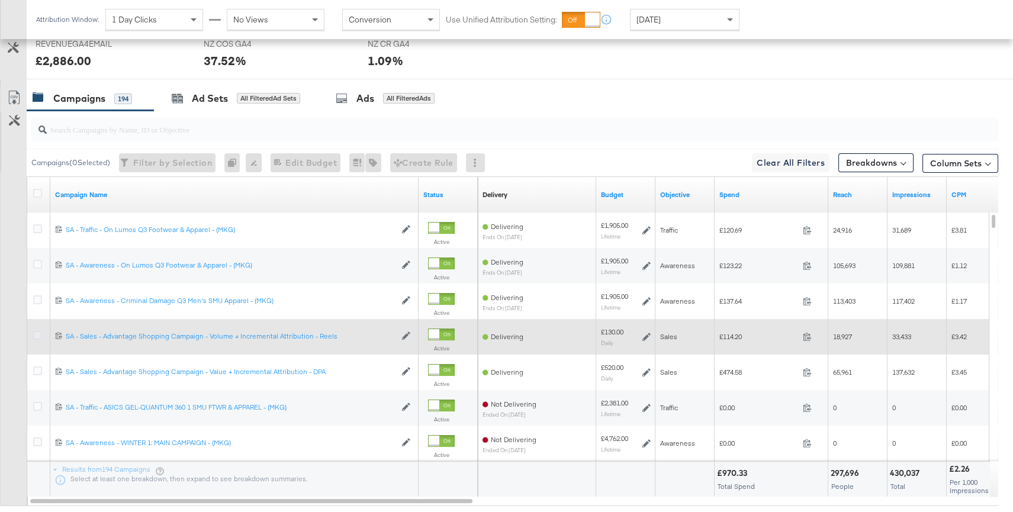
click at [41, 333] on icon at bounding box center [37, 335] width 9 height 9
click at [0, 0] on input "checkbox" at bounding box center [0, 0] width 0 height 0
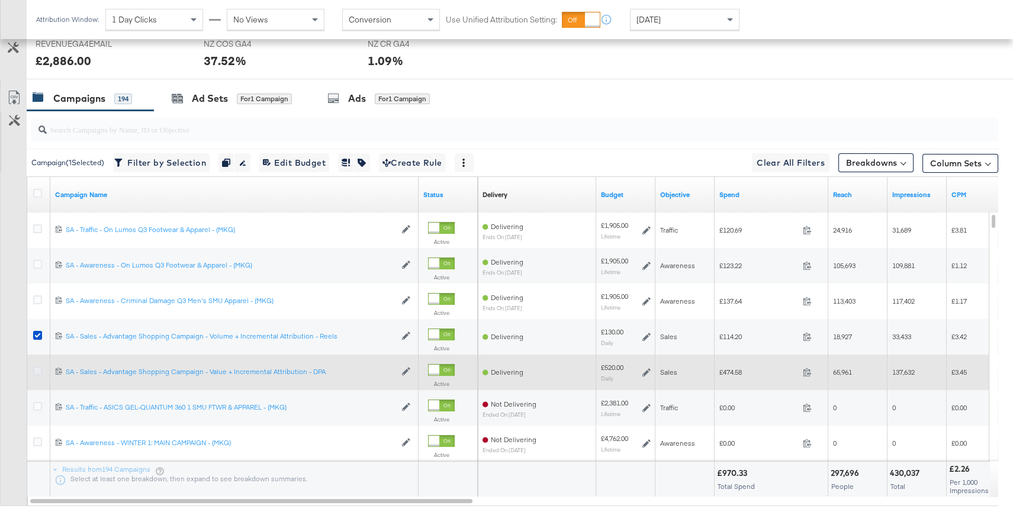
click at [39, 372] on icon at bounding box center [37, 370] width 9 height 9
click at [0, 0] on input "checkbox" at bounding box center [0, 0] width 0 height 0
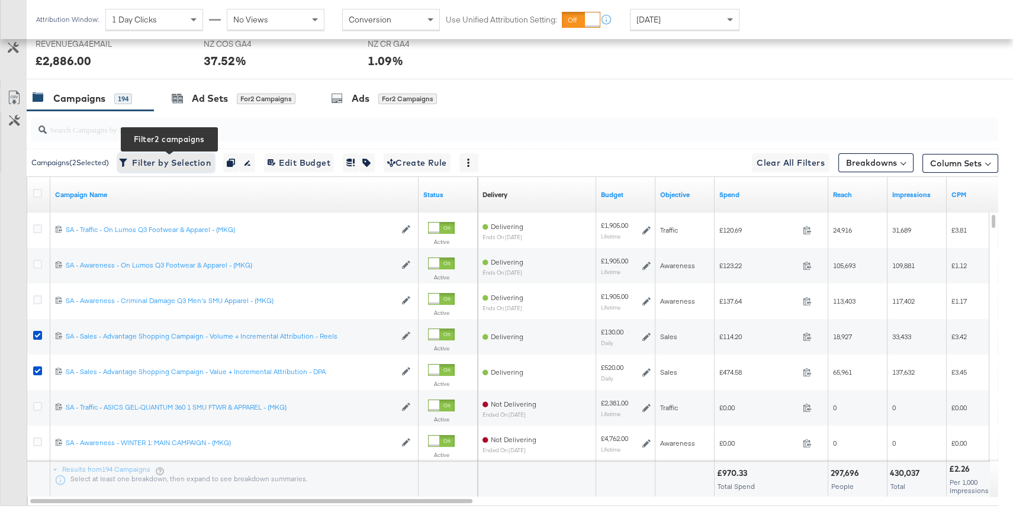
click at [170, 167] on span "Filter by Selection Filter 2 campaigns" at bounding box center [165, 163] width 89 height 15
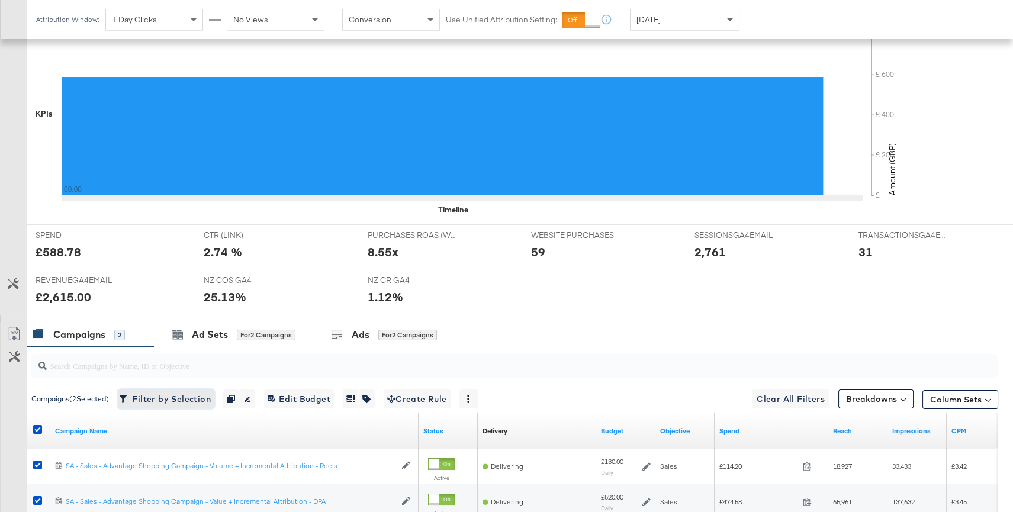
scroll to position [431, 0]
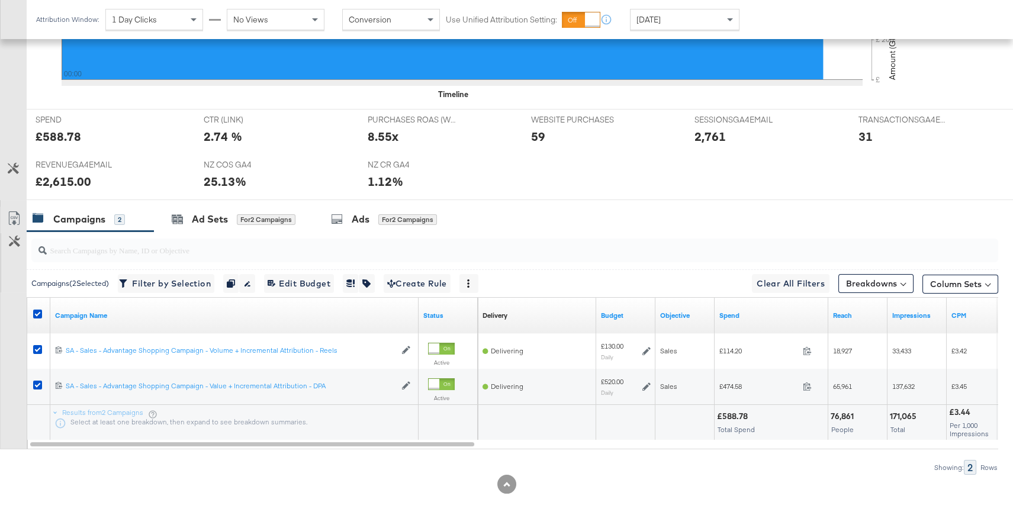
click at [680, 17] on div "[DATE]" at bounding box center [684, 19] width 108 height 20
click at [36, 311] on icon at bounding box center [37, 314] width 9 height 9
click at [0, 0] on input "checkbox" at bounding box center [0, 0] width 0 height 0
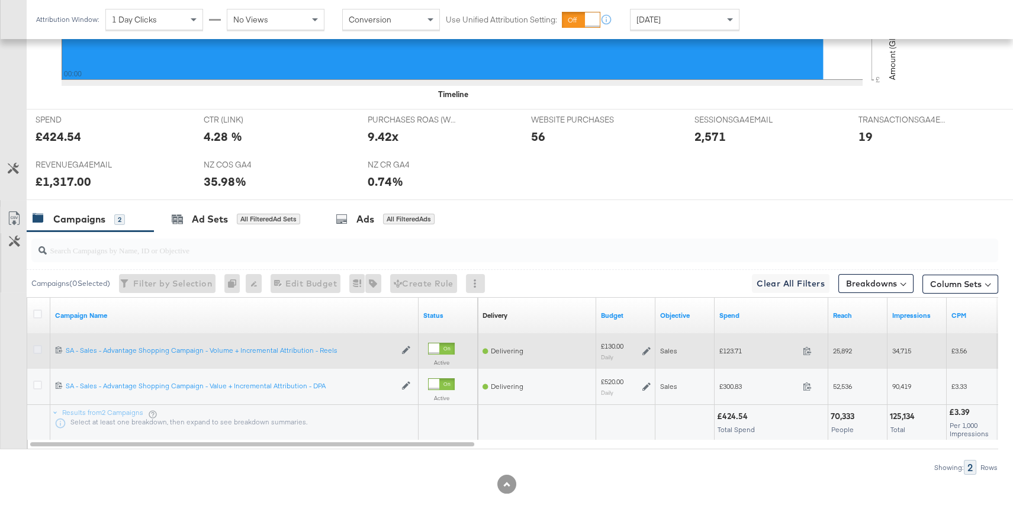
click at [38, 345] on icon at bounding box center [37, 349] width 9 height 9
click at [0, 0] on input "checkbox" at bounding box center [0, 0] width 0 height 0
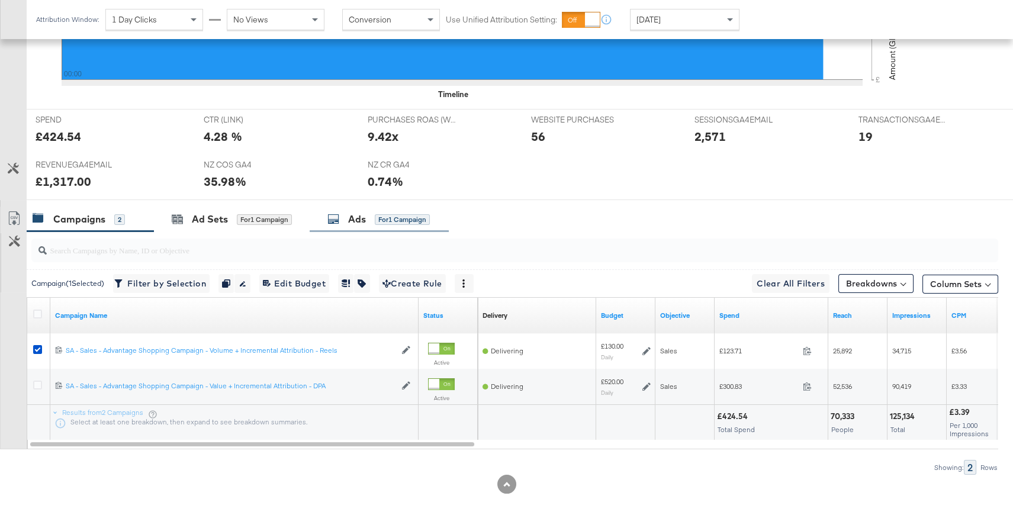
click at [386, 218] on div "for 1 Campaign" at bounding box center [402, 219] width 55 height 11
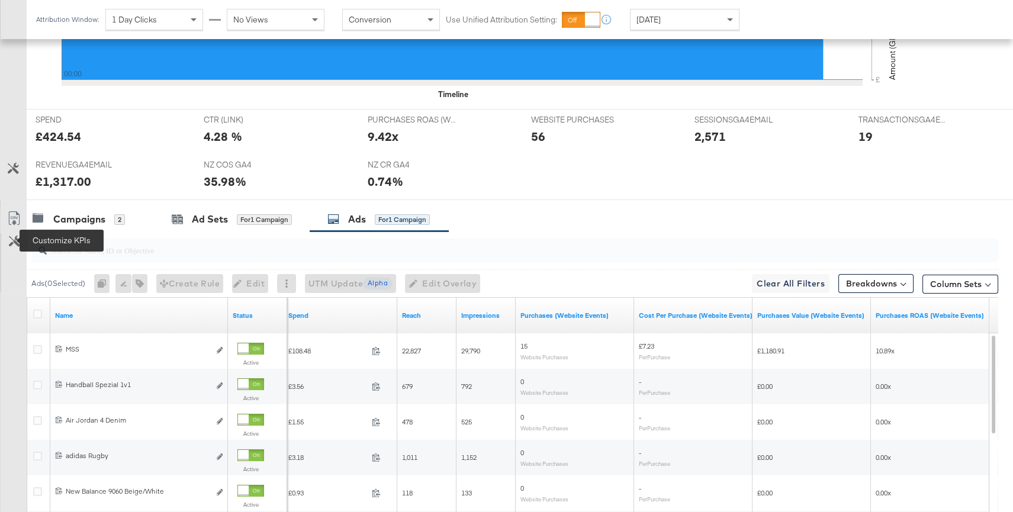
click at [16, 239] on icon at bounding box center [14, 241] width 11 height 11
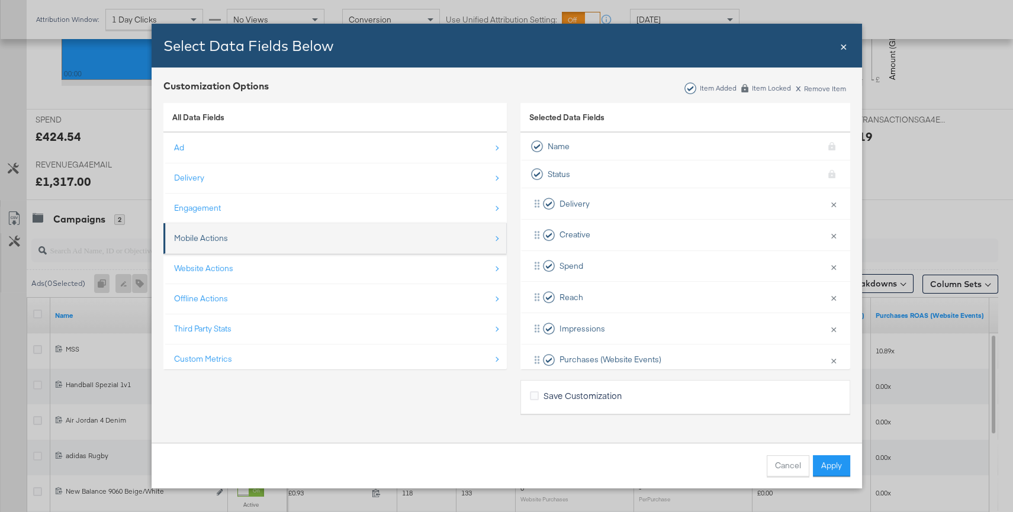
scroll to position [17, 0]
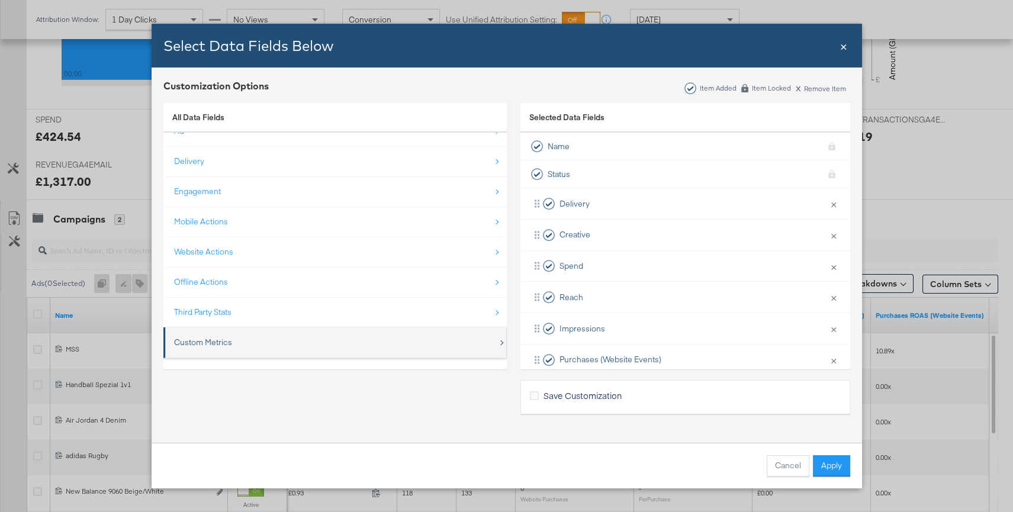
click at [427, 336] on div "Custom Metrics" at bounding box center [336, 342] width 324 height 24
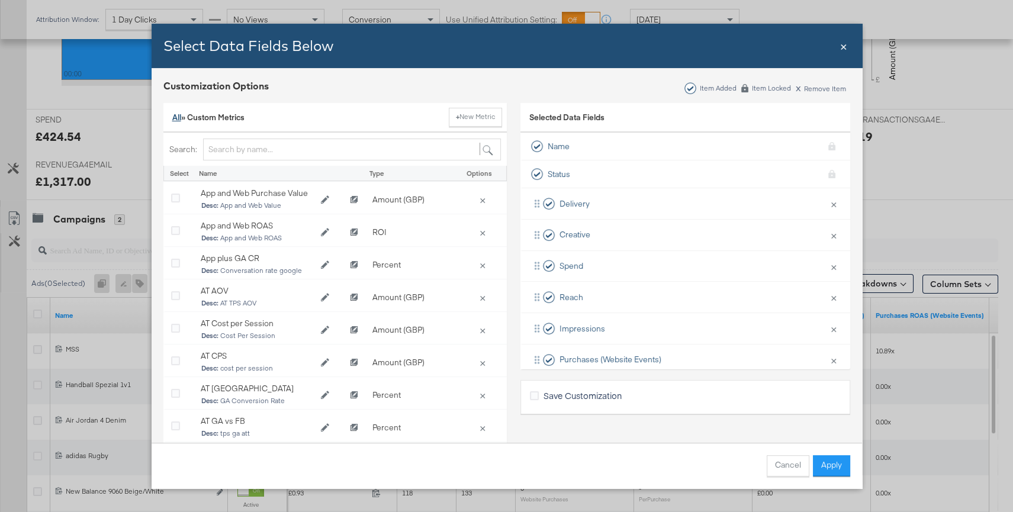
click at [178, 117] on link "All" at bounding box center [176, 117] width 9 height 11
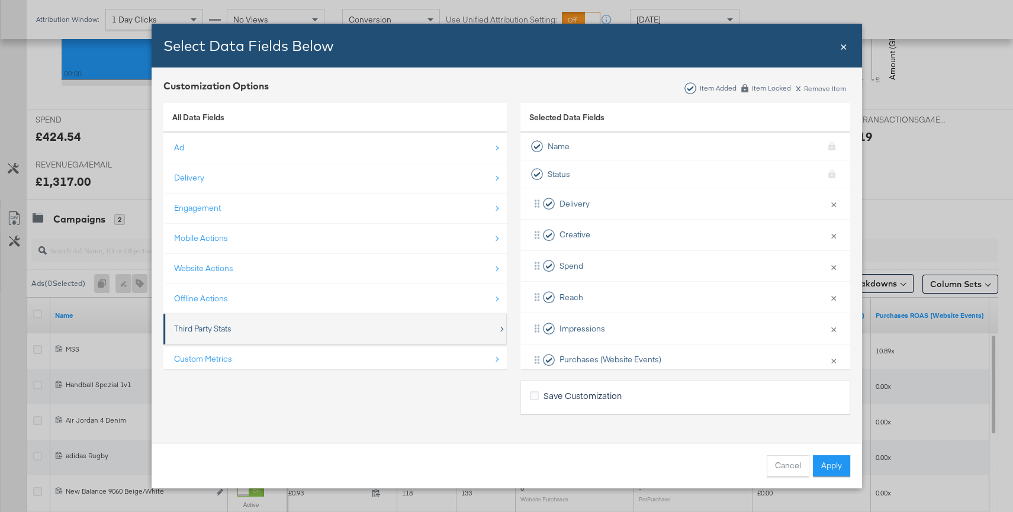
click at [275, 331] on div "Third Party Stats" at bounding box center [336, 329] width 324 height 24
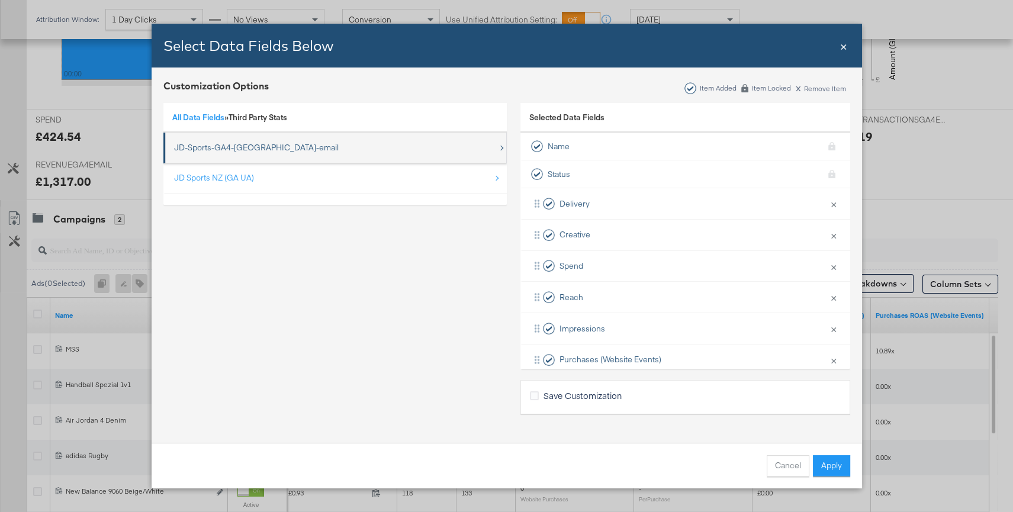
click at [249, 153] on div "JD-Sports-GA4-NZ-email" at bounding box center [256, 147] width 165 height 11
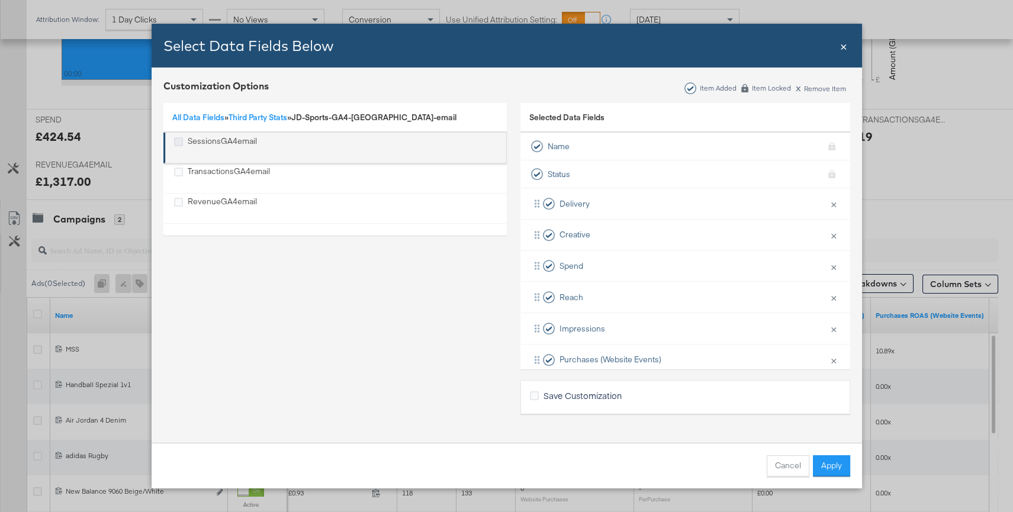
click at [177, 142] on icon "SessionsGA4email" at bounding box center [178, 141] width 9 height 9
click at [0, 0] on input "SessionsGA4email" at bounding box center [0, 0] width 0 height 0
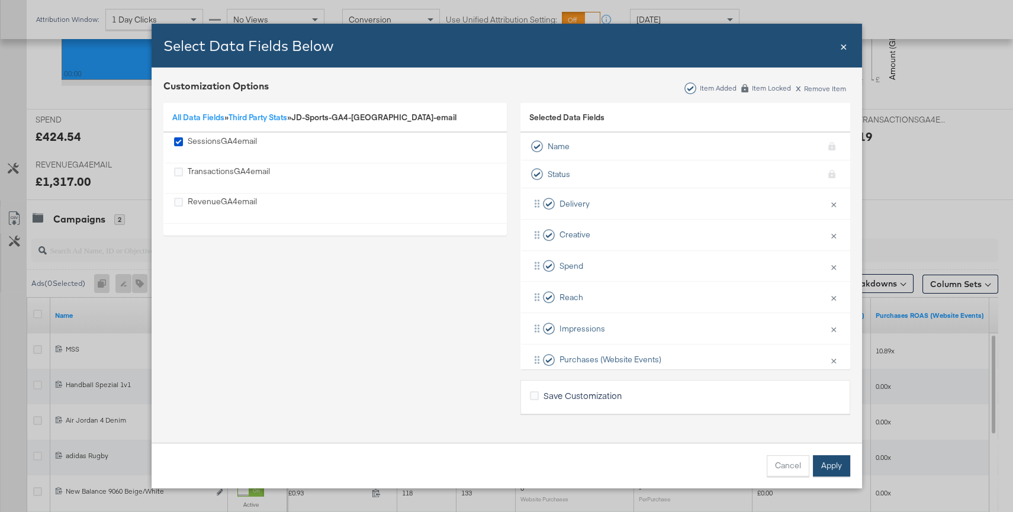
click at [828, 459] on button "Apply" at bounding box center [831, 465] width 37 height 21
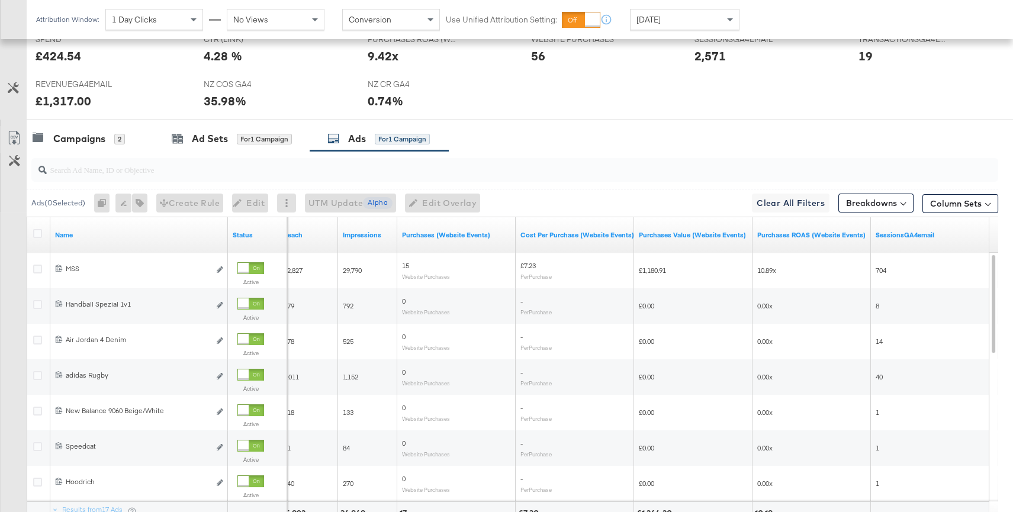
scroll to position [529, 0]
